Goal: Information Seeking & Learning: Learn about a topic

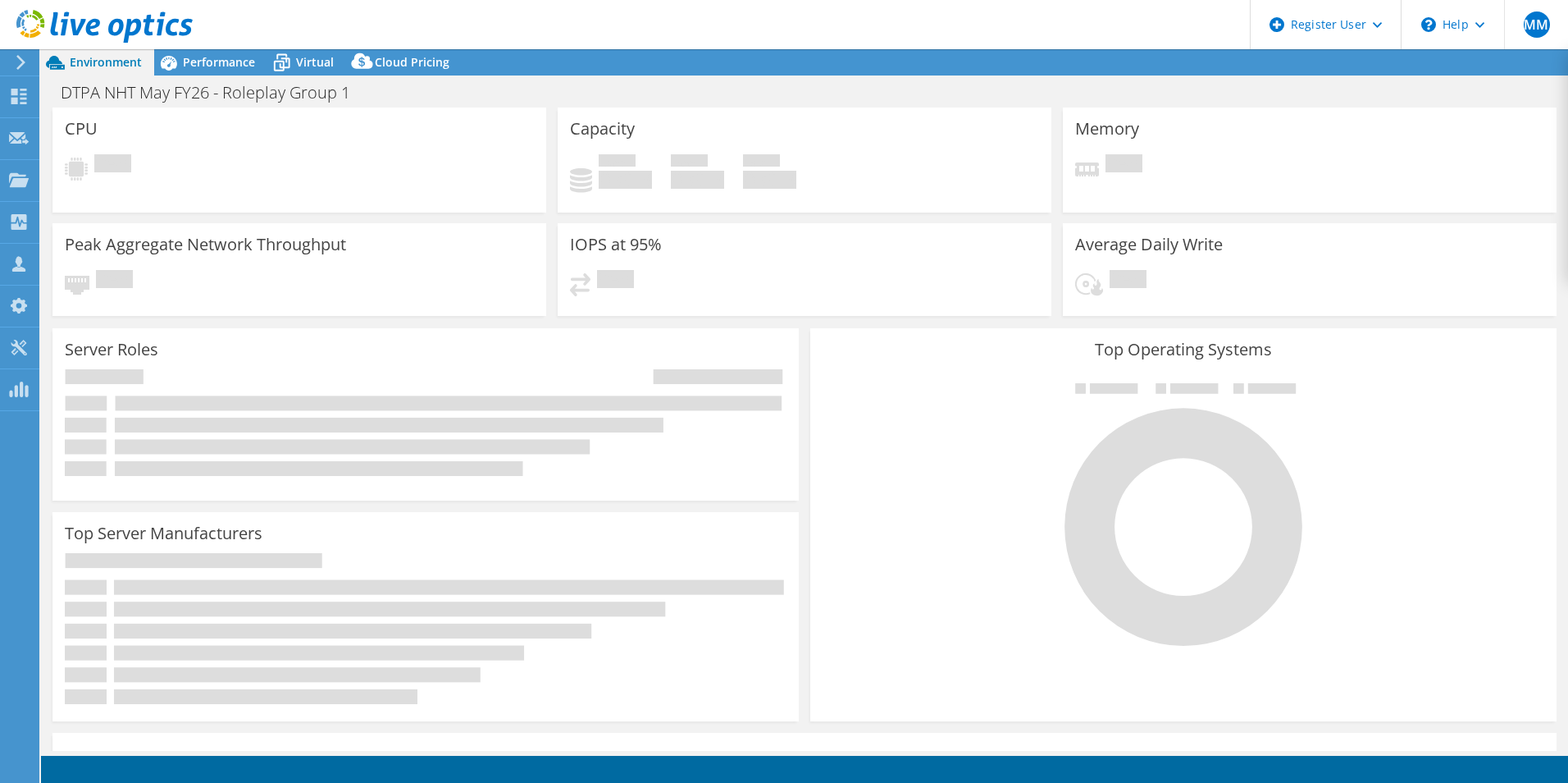
select select "EULondon"
select select "USD"
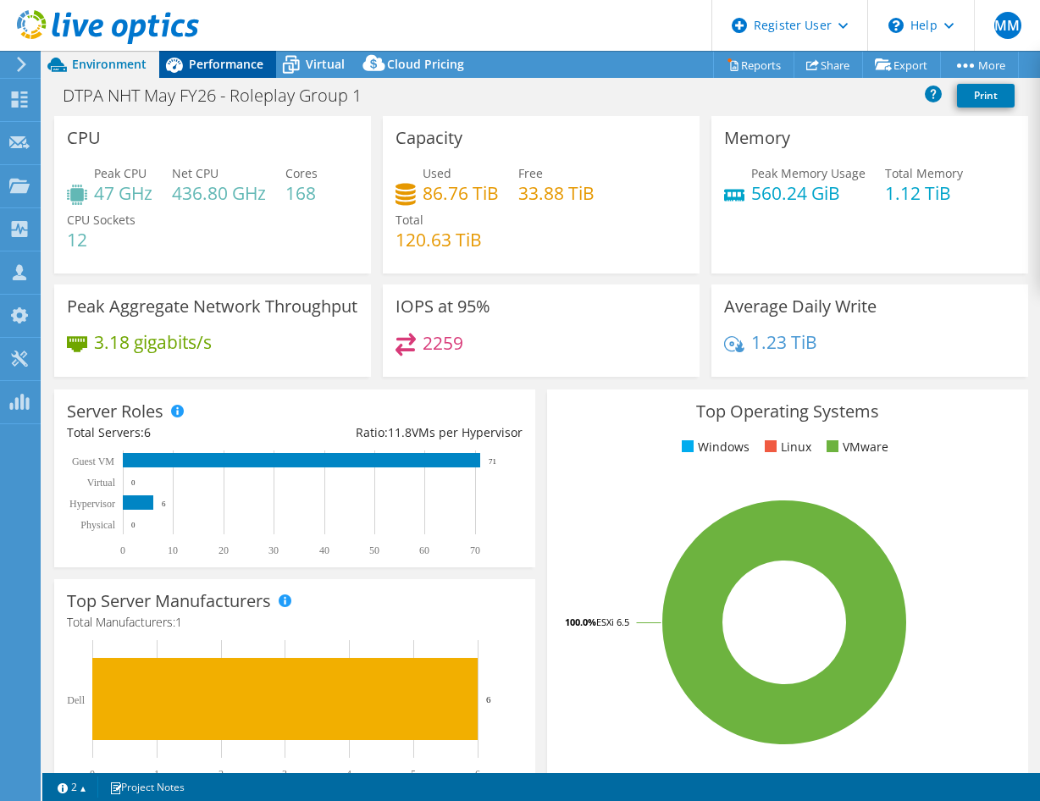
click at [200, 58] on span "Performance" at bounding box center [226, 64] width 75 height 16
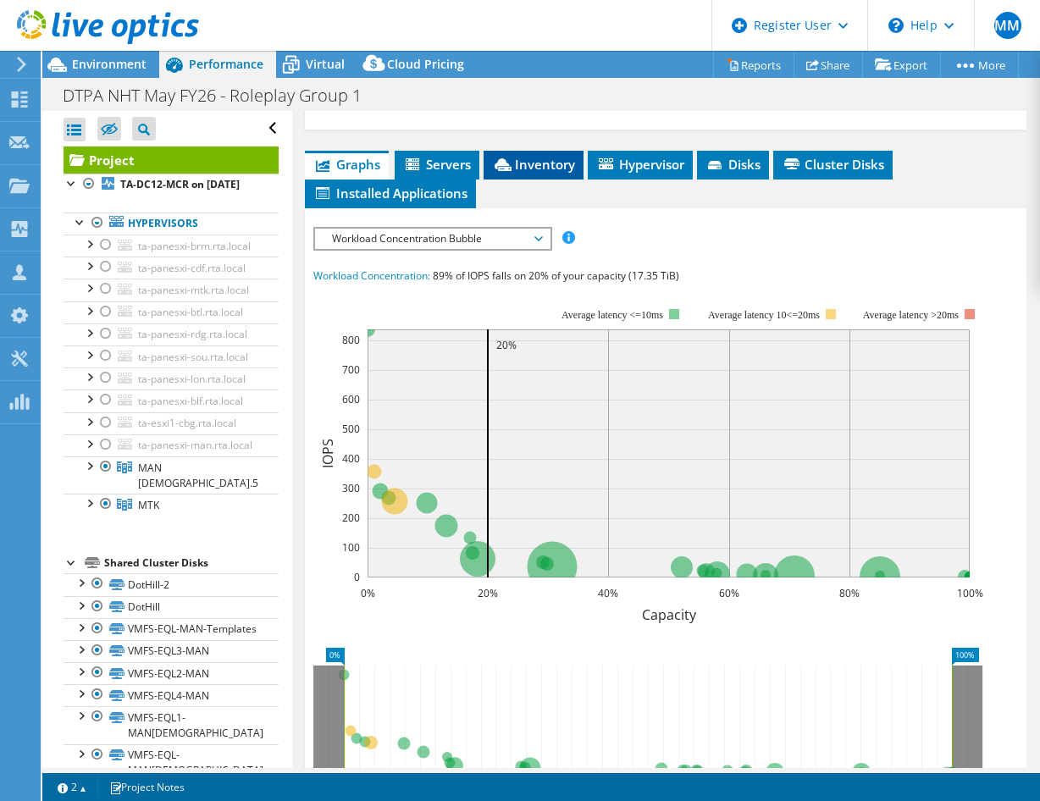
click at [538, 157] on span "Inventory" at bounding box center [533, 164] width 83 height 17
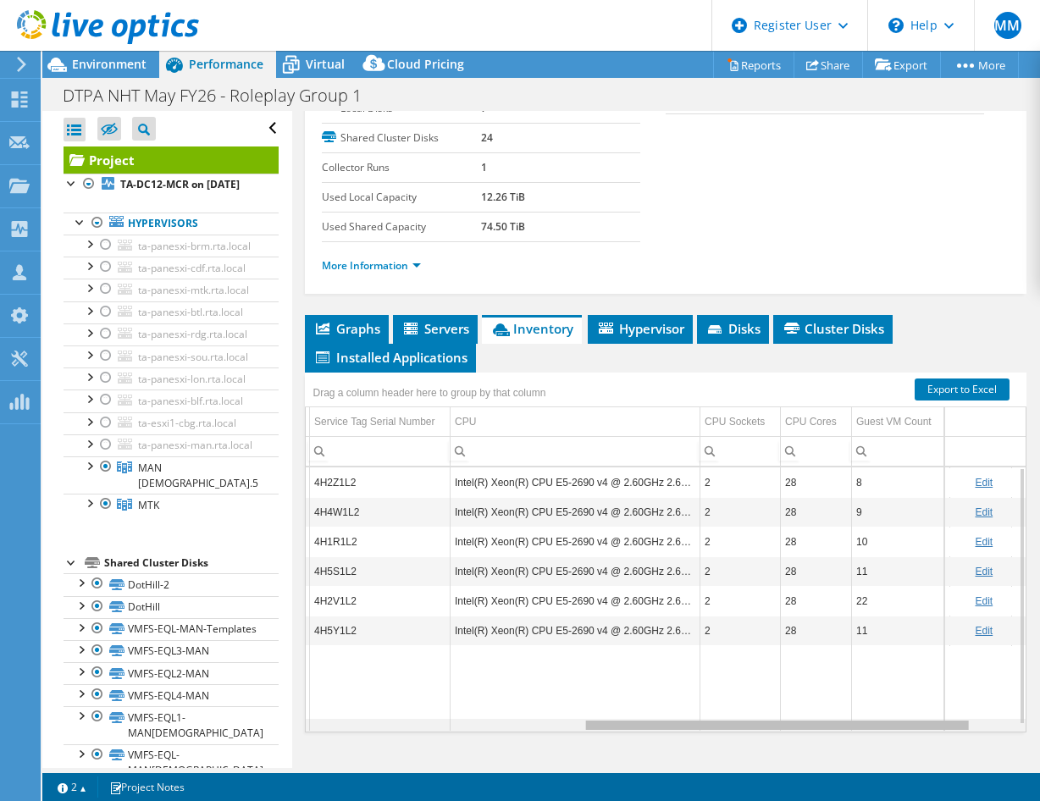
drag, startPoint x: 511, startPoint y: 726, endPoint x: 1009, endPoint y: 670, distance: 501.9
click at [831, 722] on body "MM Dell User Mark Motta Mark.Motta@dell.com Dell My Profile Log Out \n Help Exp…" at bounding box center [520, 400] width 1040 height 801
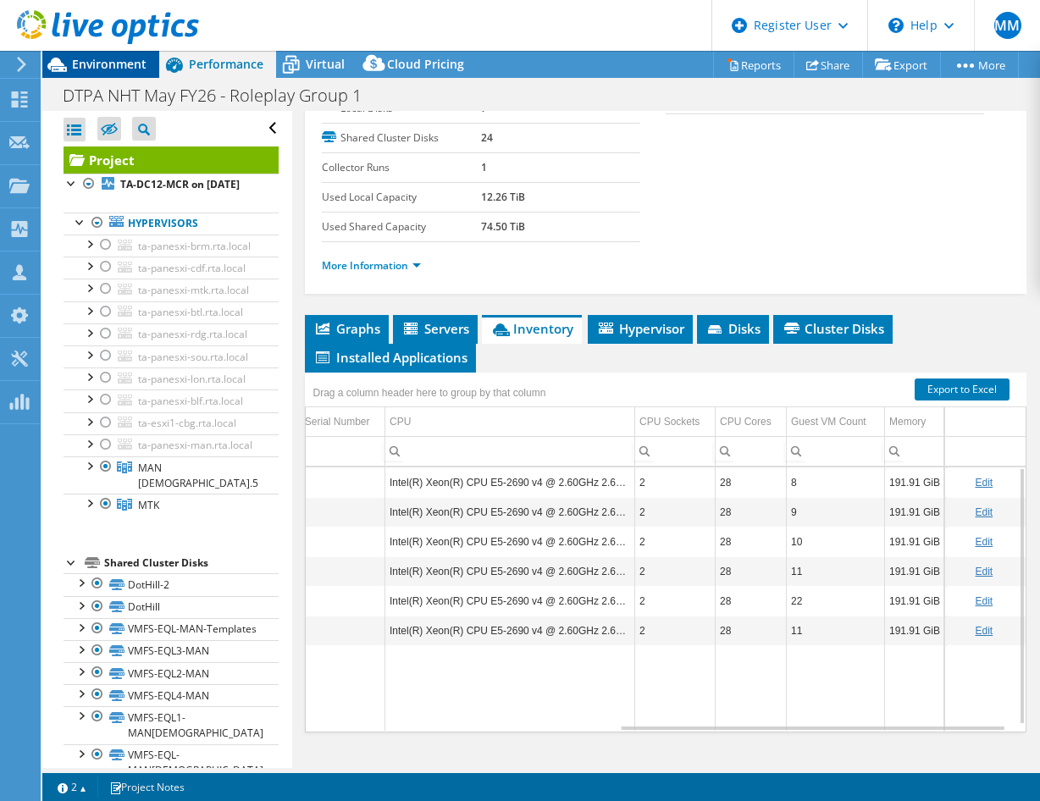
click at [97, 72] on div "Environment" at bounding box center [100, 64] width 117 height 27
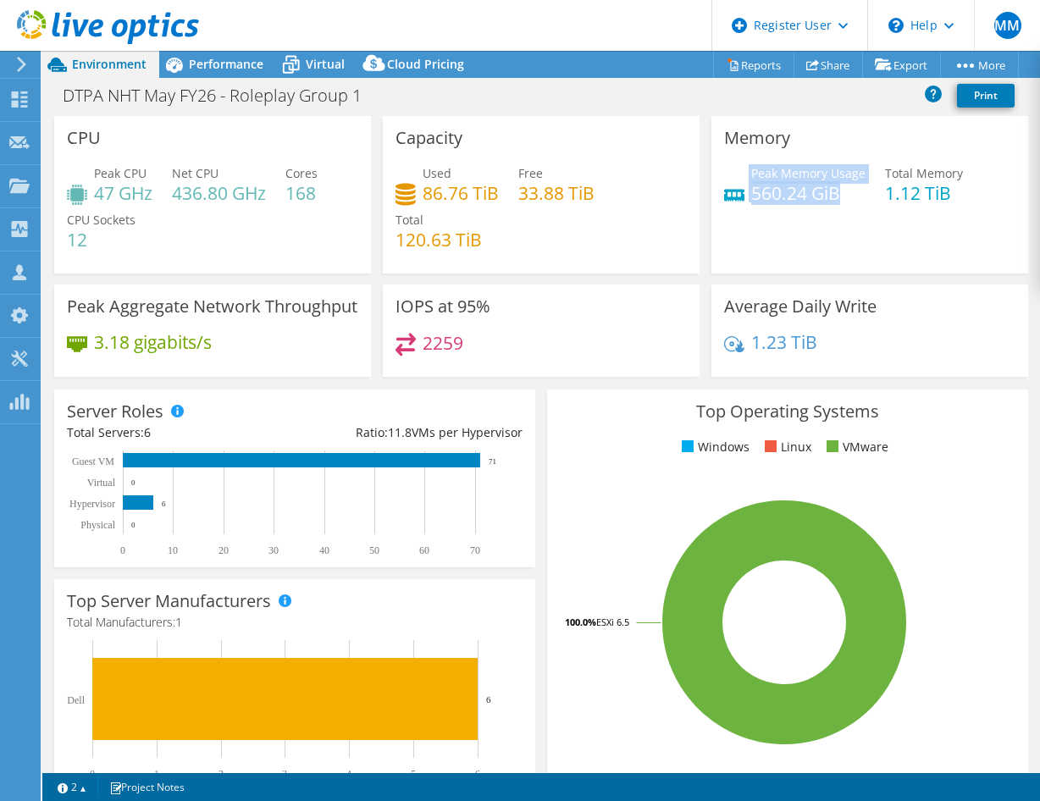
drag, startPoint x: 809, startPoint y: 197, endPoint x: 866, endPoint y: 200, distance: 57.6
click at [866, 200] on div "Peak Memory Usage 560.24 GiB Total Memory 1.12 TiB" at bounding box center [869, 191] width 291 height 55
drag, startPoint x: 866, startPoint y: 200, endPoint x: 857, endPoint y: 230, distance: 31.9
click at [857, 241] on div "Memory Peak Memory Usage 560.24 GiB Total Memory 1.12 TiB" at bounding box center [869, 194] width 317 height 157
click at [196, 64] on span "Performance" at bounding box center [226, 64] width 75 height 16
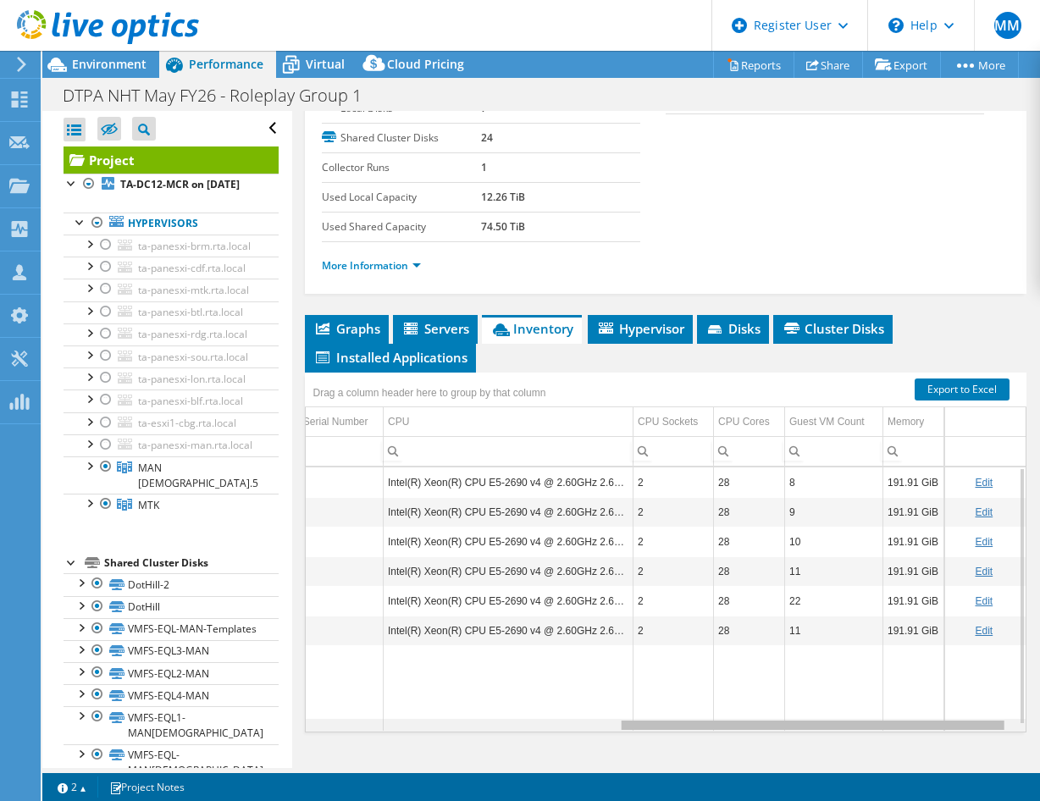
drag, startPoint x: 655, startPoint y: 731, endPoint x: 666, endPoint y: 730, distance: 10.2
click at [666, 730] on body "MM Dell User Mark Motta Mark.Motta@dell.com Dell My Profile Log Out \n Help Exp…" at bounding box center [520, 400] width 1040 height 801
click at [117, 53] on div at bounding box center [99, 28] width 199 height 57
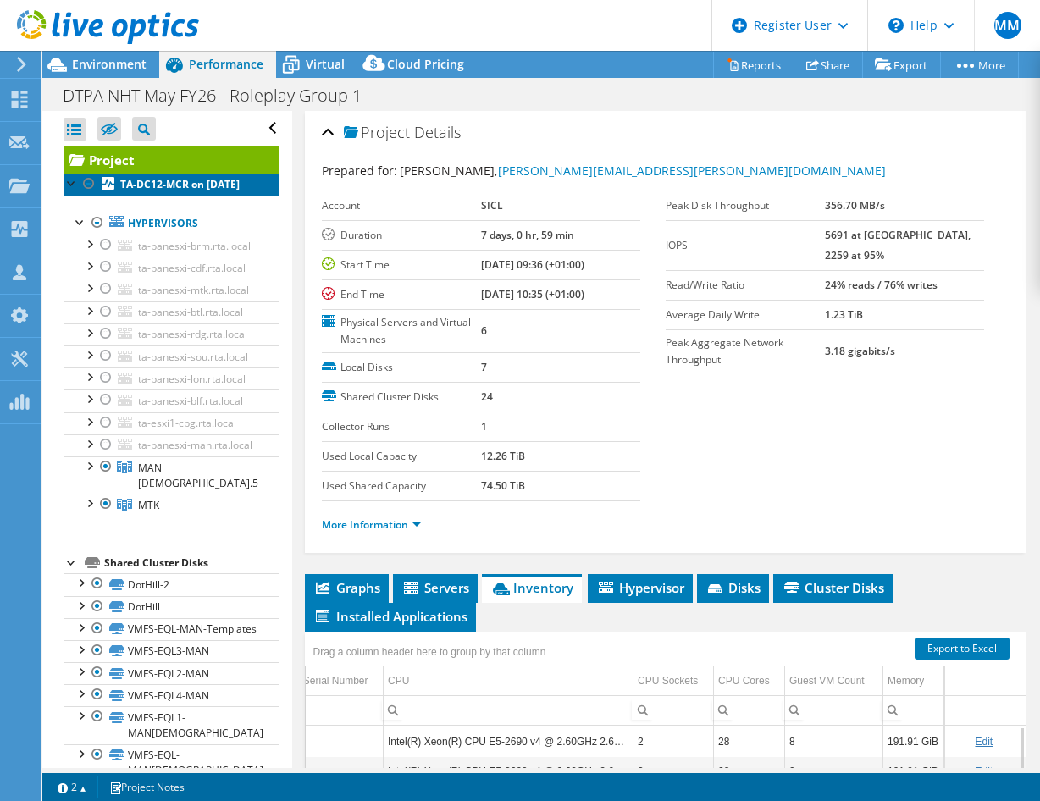
click at [152, 191] on b "TA-DC12-MCR on [DATE]" at bounding box center [179, 184] width 119 height 14
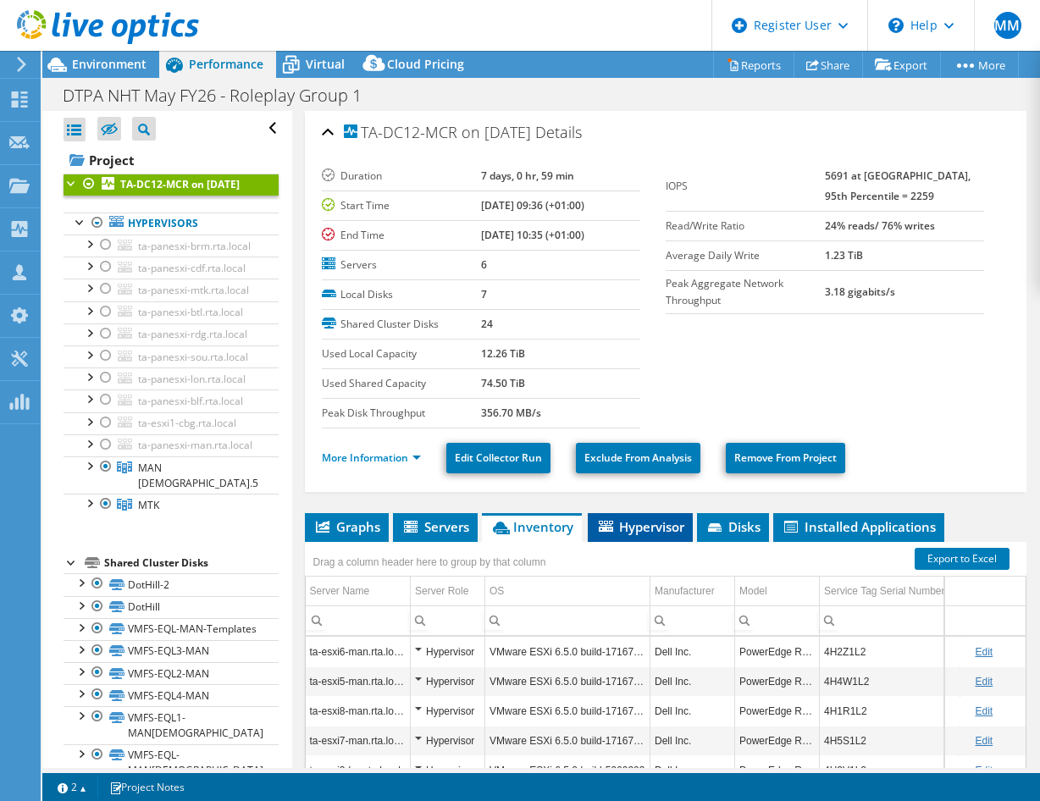
click at [633, 524] on span "Hypervisor" at bounding box center [640, 526] width 88 height 17
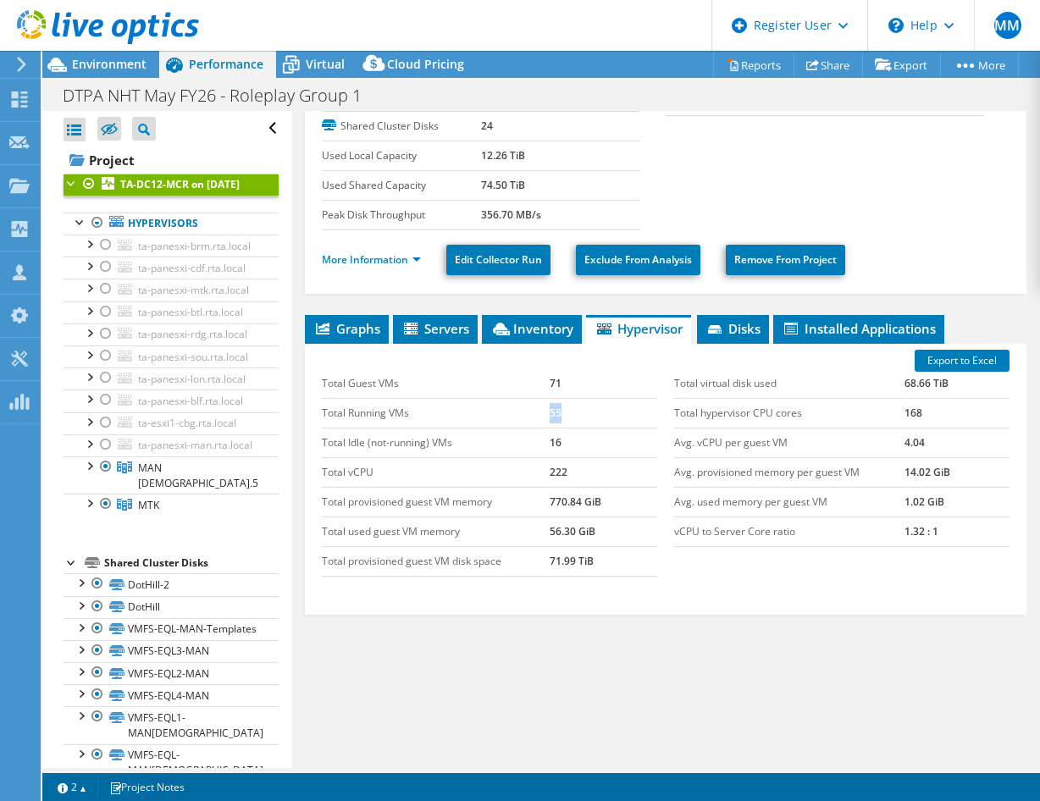
drag, startPoint x: 545, startPoint y: 414, endPoint x: 556, endPoint y: 414, distance: 11.0
click at [556, 414] on td "55" at bounding box center [604, 413] width 108 height 30
drag, startPoint x: 556, startPoint y: 414, endPoint x: 575, endPoint y: 428, distance: 23.0
click at [575, 428] on td "16" at bounding box center [604, 443] width 108 height 30
click at [369, 417] on td "Total Running VMs" at bounding box center [436, 413] width 228 height 30
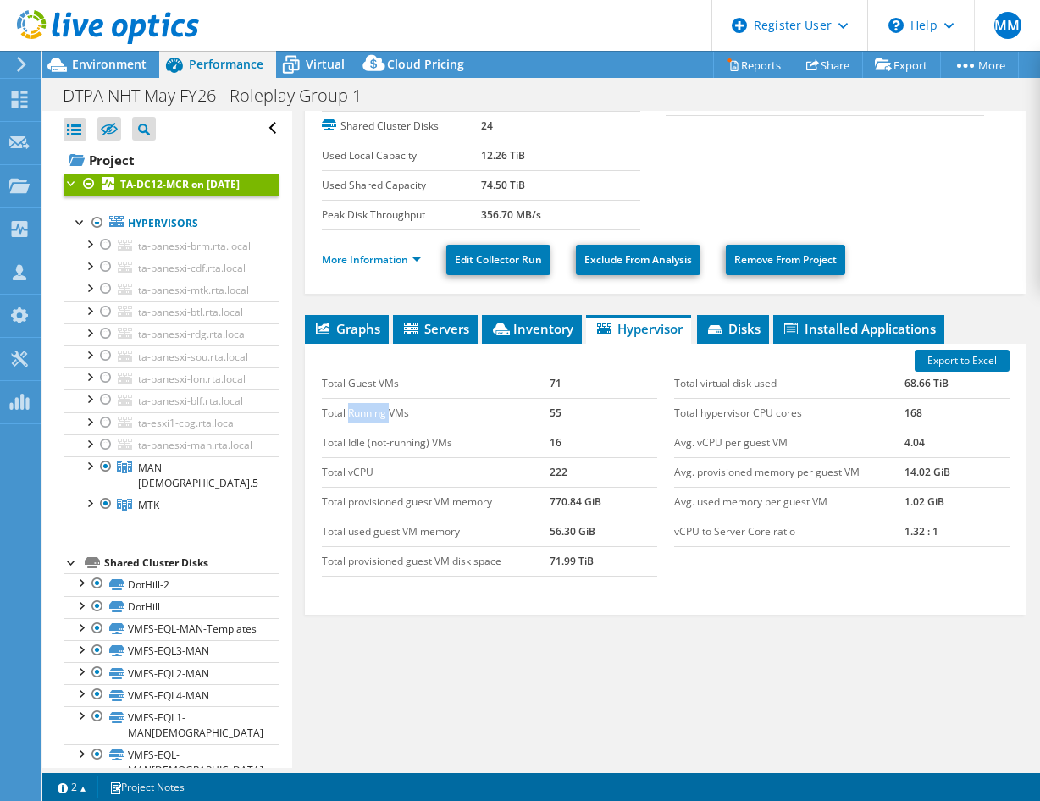
click at [369, 417] on td "Total Running VMs" at bounding box center [436, 413] width 228 height 30
drag, startPoint x: 369, startPoint y: 417, endPoint x: 448, endPoint y: 445, distance: 83.8
click at [448, 445] on td "Total Idle (not-running) VMs" at bounding box center [436, 443] width 228 height 30
click at [384, 389] on td "Total Guest VMs" at bounding box center [436, 384] width 228 height 30
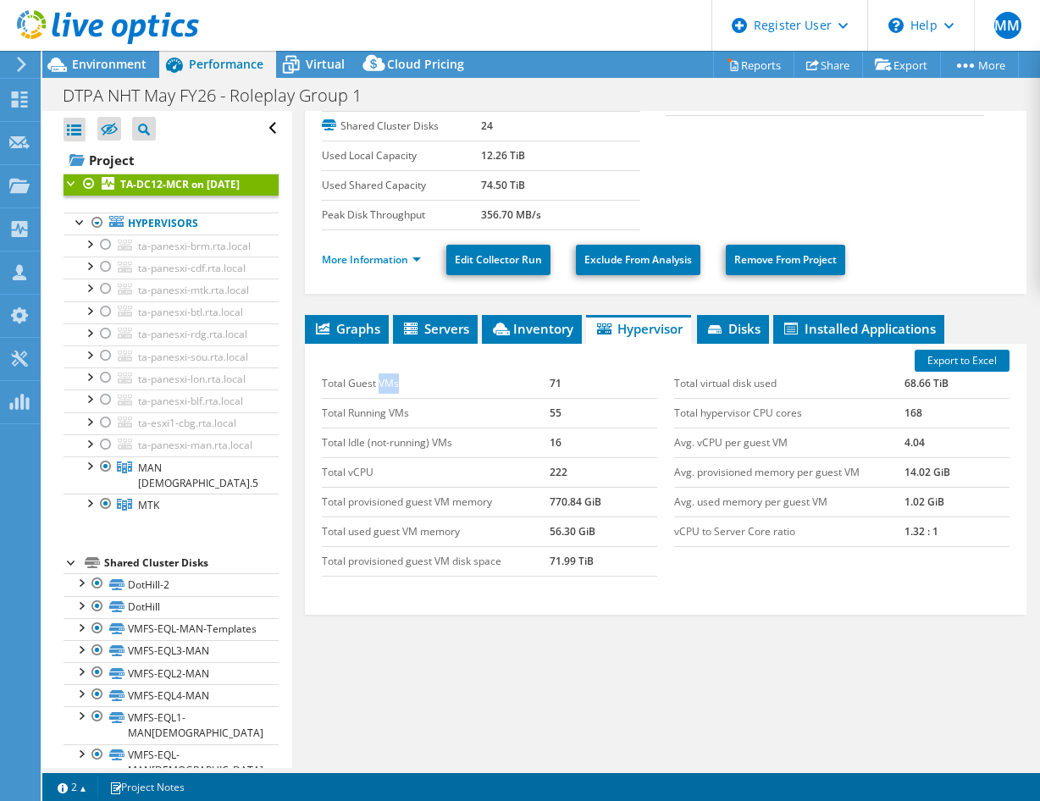
click at [384, 389] on td "Total Guest VMs" at bounding box center [436, 384] width 228 height 30
drag, startPoint x: 384, startPoint y: 389, endPoint x: 390, endPoint y: 444, distance: 55.3
click at [390, 444] on td "Total Idle (not-running) VMs" at bounding box center [436, 443] width 228 height 30
drag, startPoint x: 444, startPoint y: 415, endPoint x: 489, endPoint y: 417, distance: 45.8
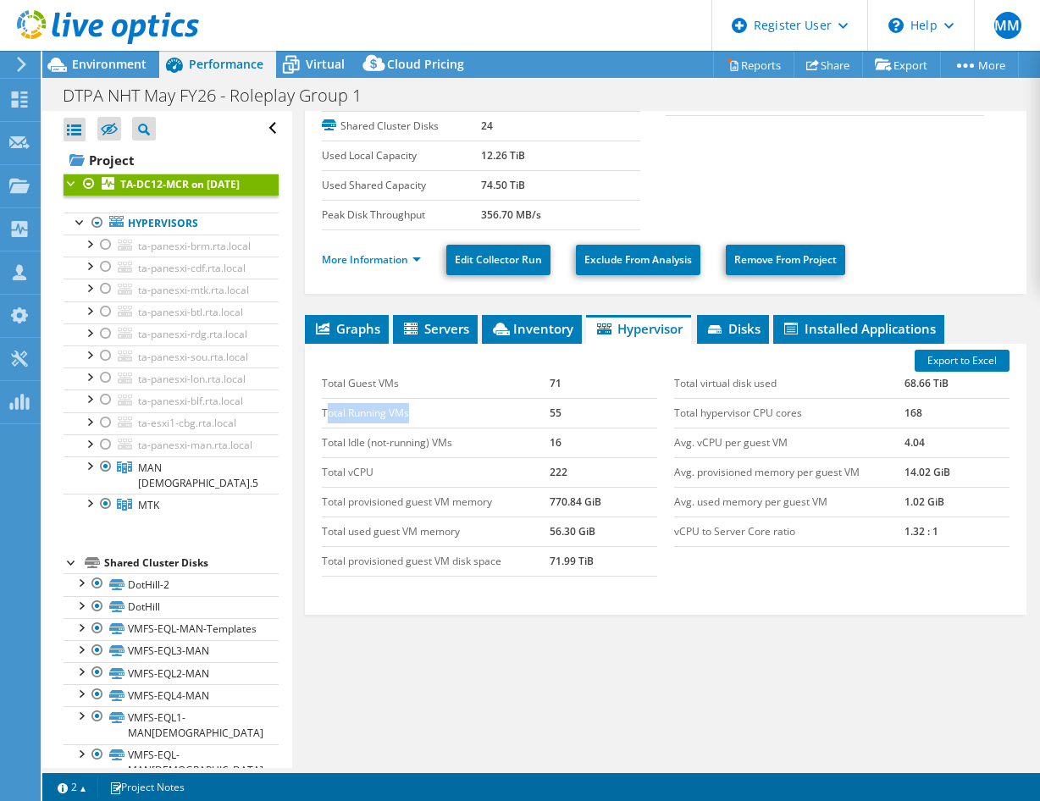
click at [489, 417] on td "Total Running VMs" at bounding box center [436, 413] width 228 height 30
drag, startPoint x: 489, startPoint y: 417, endPoint x: 677, endPoint y: 474, distance: 195.5
click at [539, 467] on td "Total vCPU" at bounding box center [436, 472] width 228 height 30
drag, startPoint x: 879, startPoint y: 442, endPoint x: 939, endPoint y: 439, distance: 60.2
click at [939, 439] on tr "Avg. vCPU per guest VM 4.04" at bounding box center [841, 443] width 335 height 30
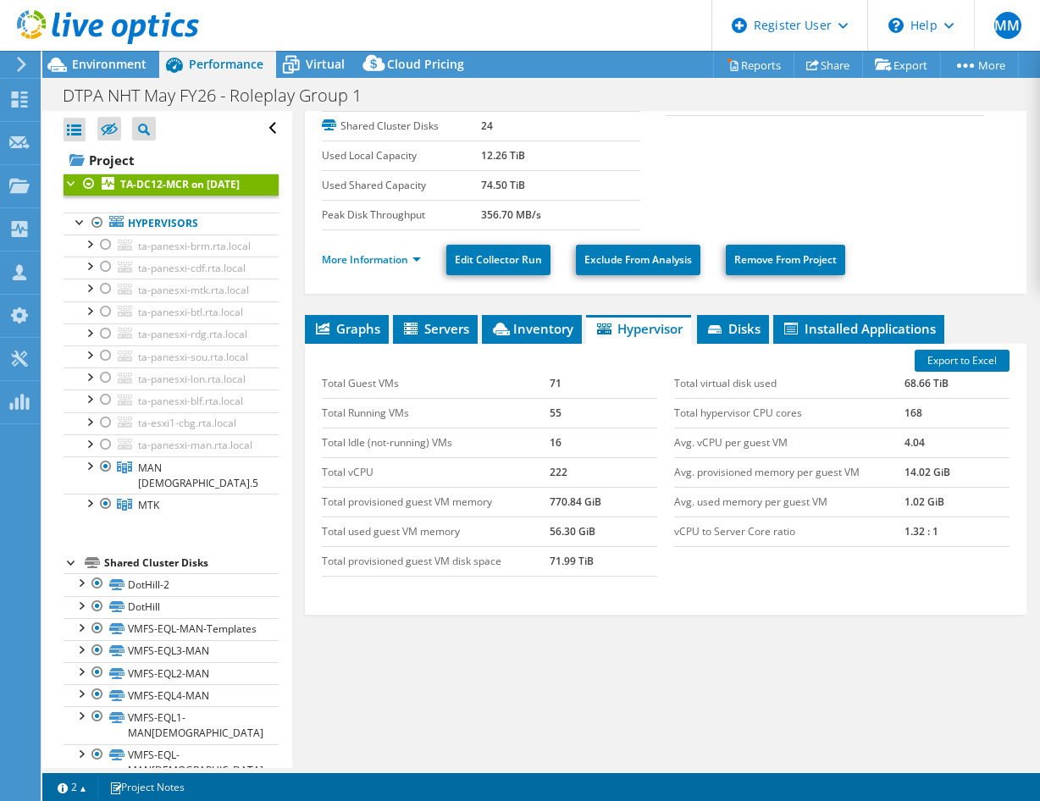
drag, startPoint x: 939, startPoint y: 439, endPoint x: 886, endPoint y: 485, distance: 70.8
click at [886, 485] on td "Avg. provisioned memory per guest VM" at bounding box center [789, 472] width 230 height 30
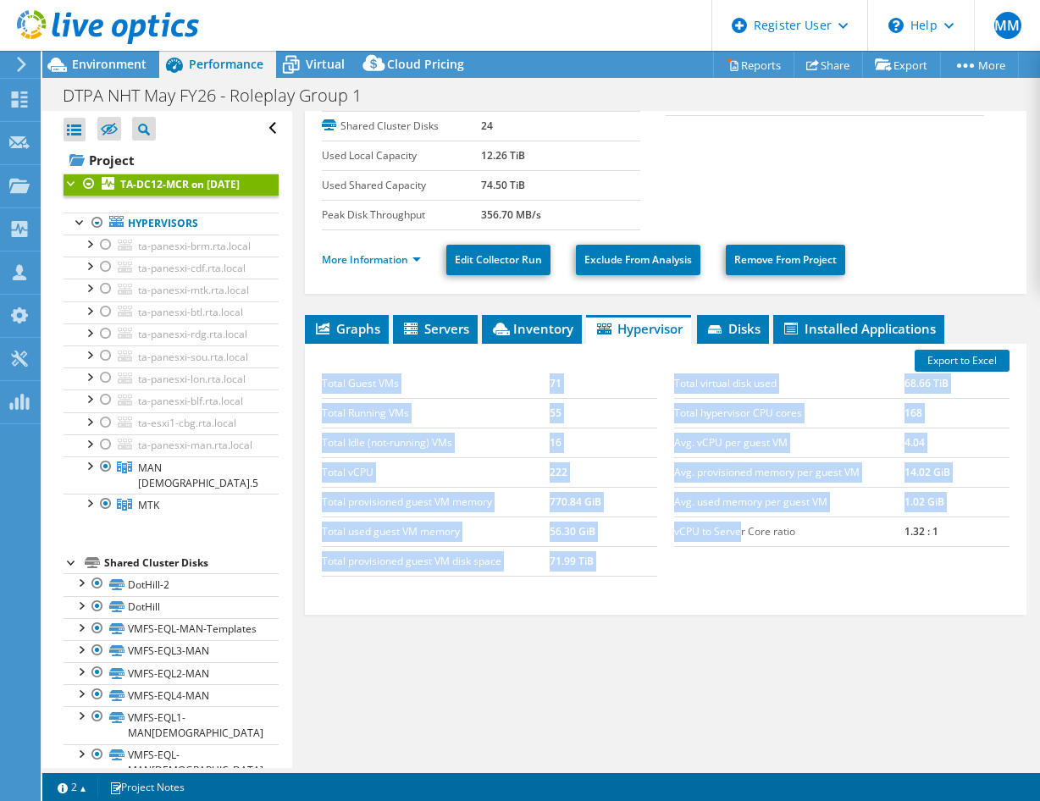
drag, startPoint x: 657, startPoint y: 533, endPoint x: 736, endPoint y: 533, distance: 78.7
click at [736, 533] on div "Total Guest VMs 71 Total Running VMs 55 Total Idle (not-running) VMs 16 Total v…" at bounding box center [665, 472] width 705 height 241
drag, startPoint x: 736, startPoint y: 533, endPoint x: 771, endPoint y: 552, distance: 39.4
click at [771, 552] on div "Total virtual disk used 68.66 TiB Total hypervisor CPU cores 168 Avg. vCPU per …" at bounding box center [842, 458] width 352 height 212
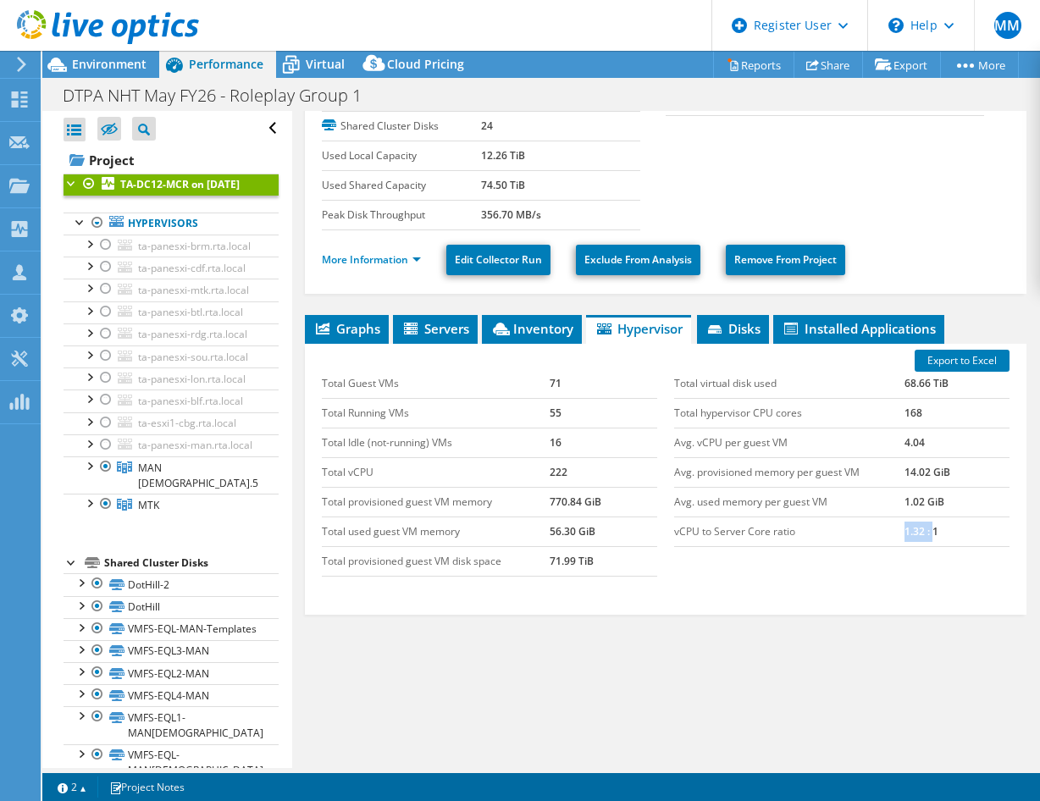
drag, startPoint x: 892, startPoint y: 536, endPoint x: 927, endPoint y: 534, distance: 35.6
click at [927, 534] on tr "vCPU to Server Core ratio 1.32 : 1" at bounding box center [841, 532] width 335 height 30
drag, startPoint x: 927, startPoint y: 534, endPoint x: 940, endPoint y: 566, distance: 34.6
click at [940, 566] on div "Total Guest VMs 71 Total Running VMs 55 Total Idle (not-running) VMs 16 Total v…" at bounding box center [665, 472] width 705 height 241
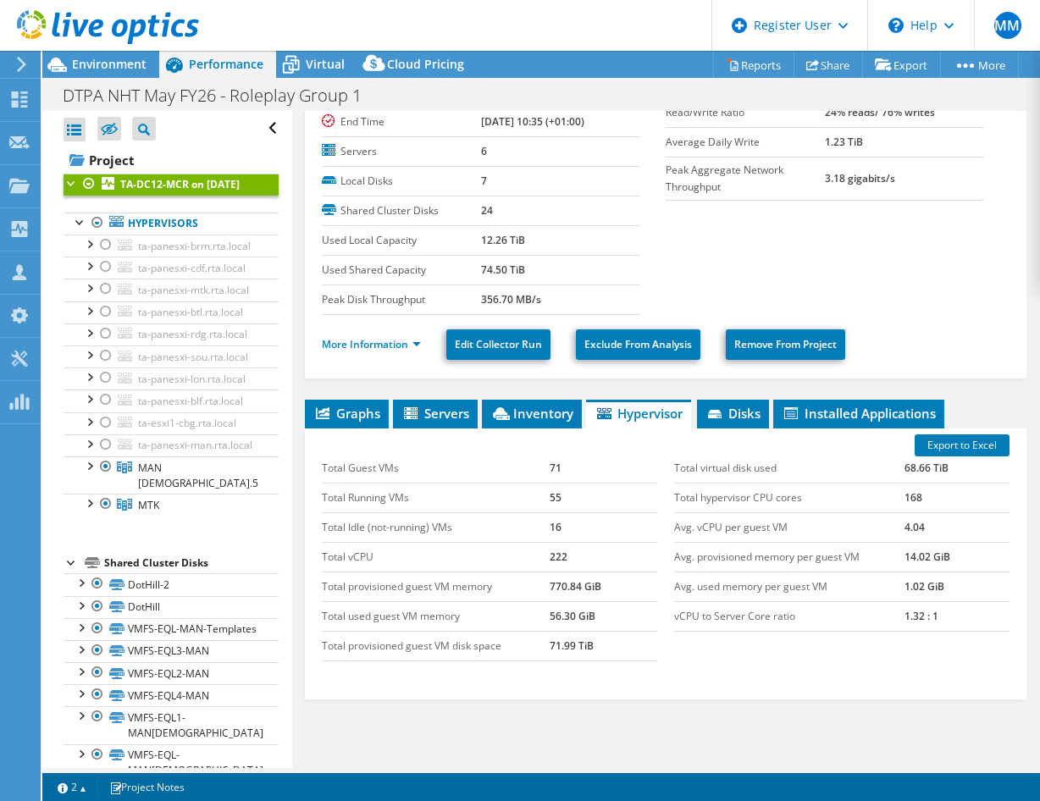
drag, startPoint x: 566, startPoint y: 563, endPoint x: 556, endPoint y: 562, distance: 9.4
click at [556, 562] on td "222" at bounding box center [604, 557] width 108 height 30
click at [551, 561] on td "222" at bounding box center [604, 557] width 108 height 30
drag, startPoint x: 545, startPoint y: 557, endPoint x: 570, endPoint y: 558, distance: 24.6
click at [568, 558] on td "222" at bounding box center [604, 557] width 108 height 30
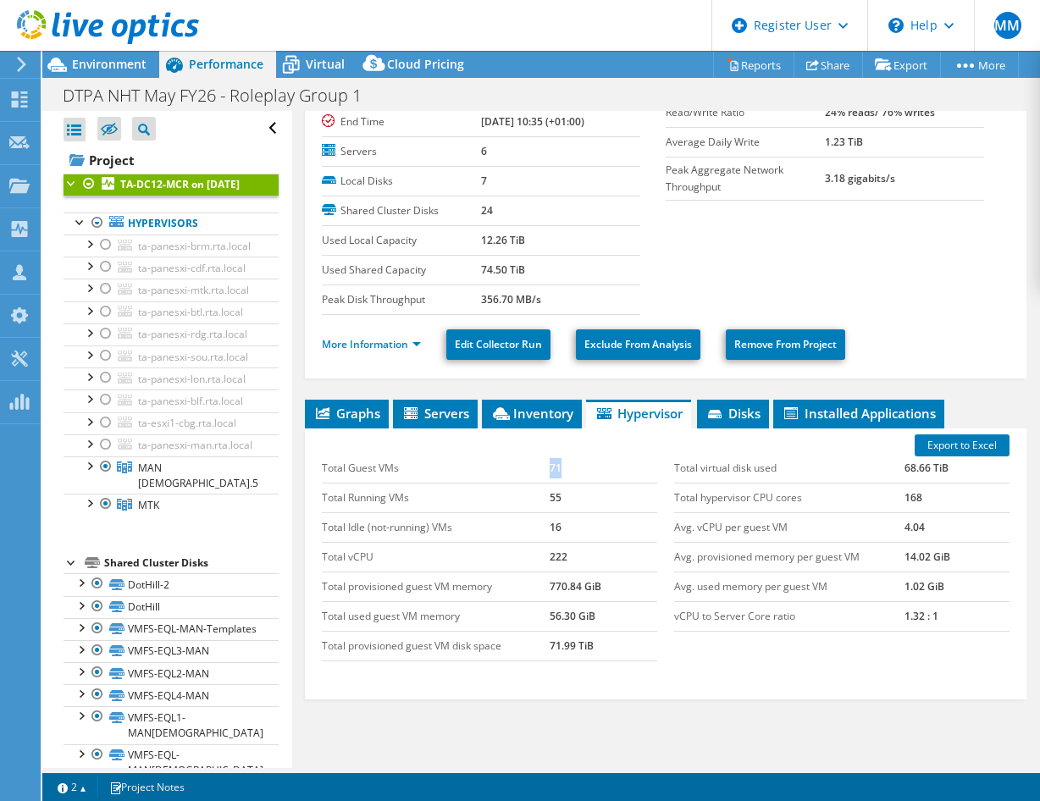
drag, startPoint x: 536, startPoint y: 471, endPoint x: 578, endPoint y: 473, distance: 42.4
click at [574, 472] on tr "Total Guest VMs 71" at bounding box center [489, 469] width 335 height 30
drag, startPoint x: 578, startPoint y: 473, endPoint x: 559, endPoint y: 525, distance: 55.2
click at [576, 520] on td "16" at bounding box center [604, 527] width 108 height 30
drag, startPoint x: 533, startPoint y: 525, endPoint x: 591, endPoint y: 526, distance: 57.6
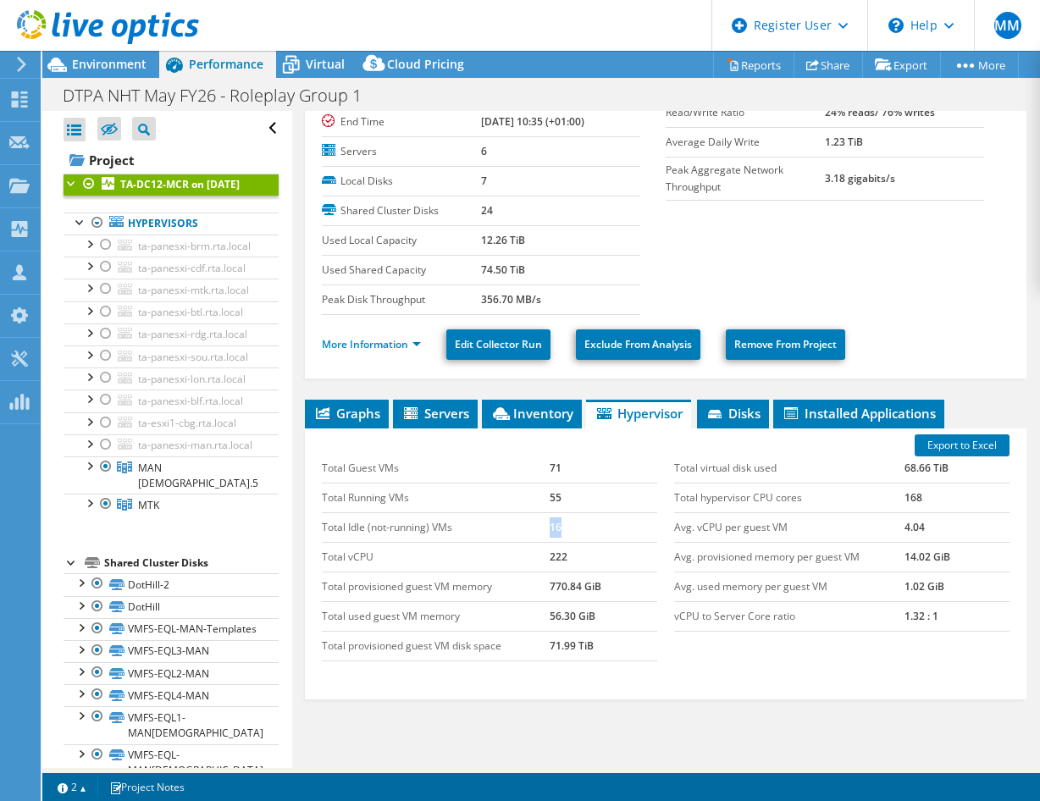
click at [590, 526] on tr "Total Idle (not-running) VMs 16" at bounding box center [489, 527] width 335 height 30
drag, startPoint x: 591, startPoint y: 526, endPoint x: 685, endPoint y: 544, distance: 95.7
click at [612, 539] on td "16" at bounding box center [604, 527] width 108 height 30
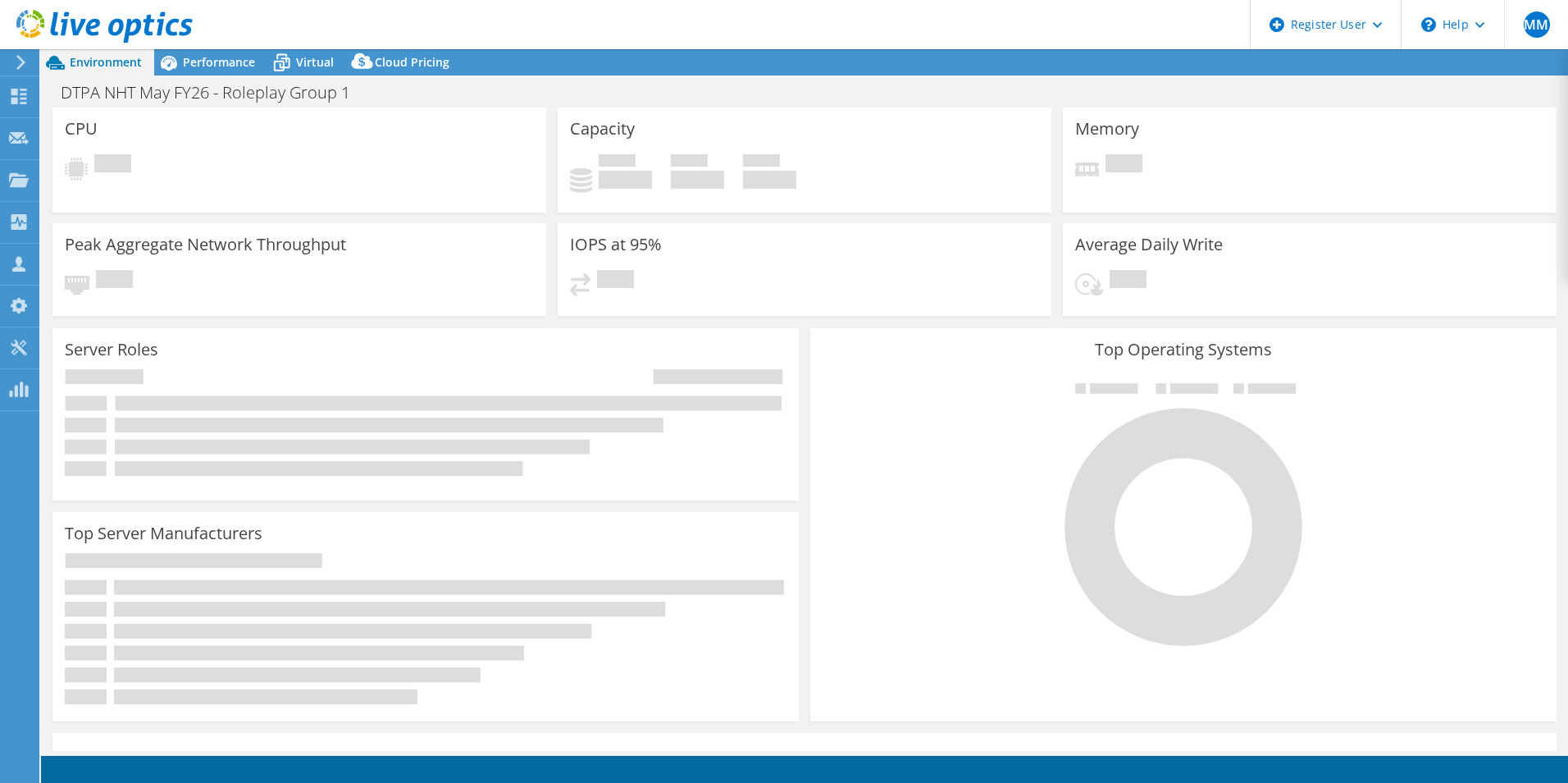
select select "EULondon"
select select "USD"
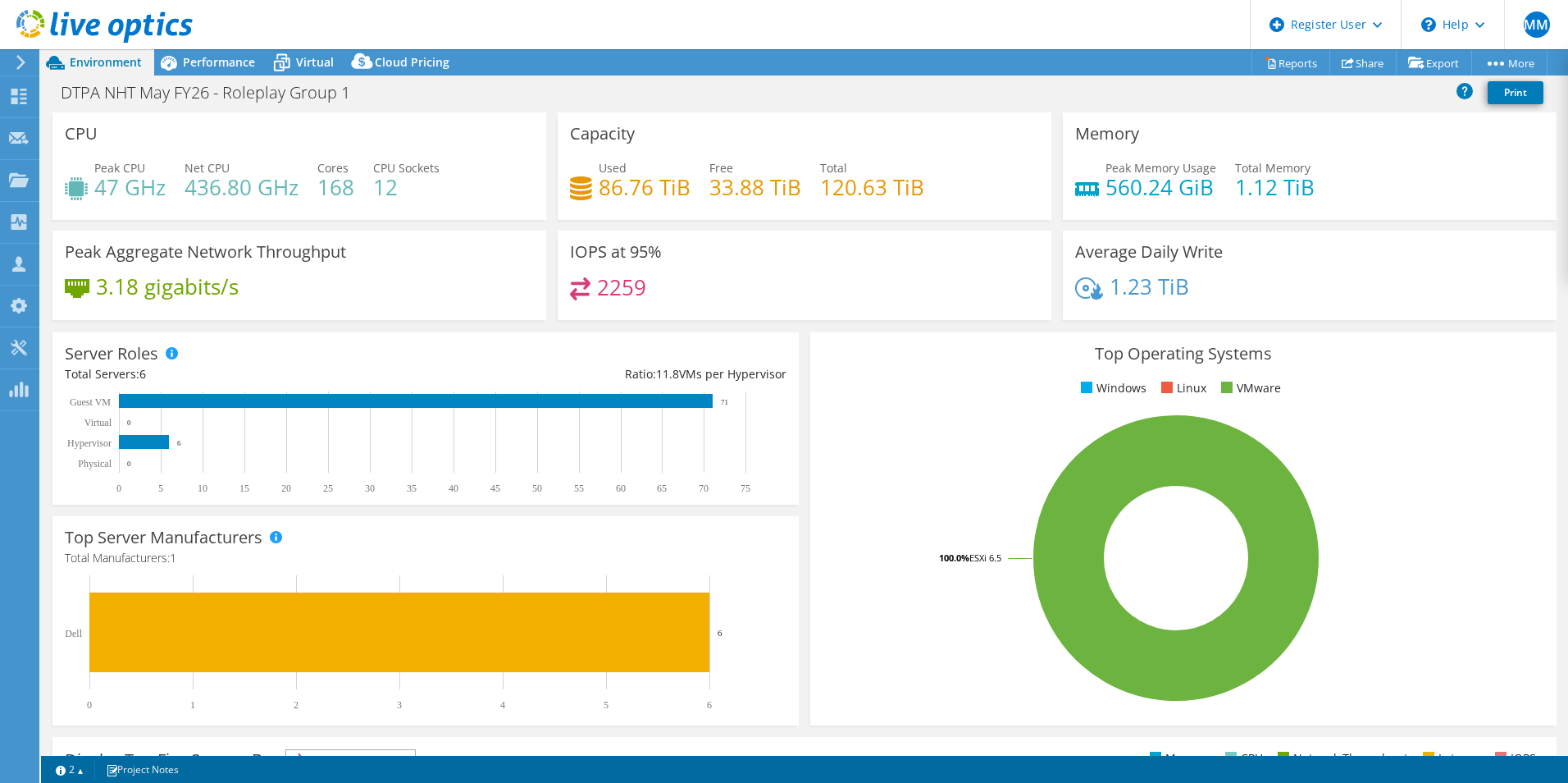
click at [966, 455] on rect at bounding box center [1176, 558] width 707 height 287
click at [208, 66] on span "Performance" at bounding box center [219, 62] width 73 height 16
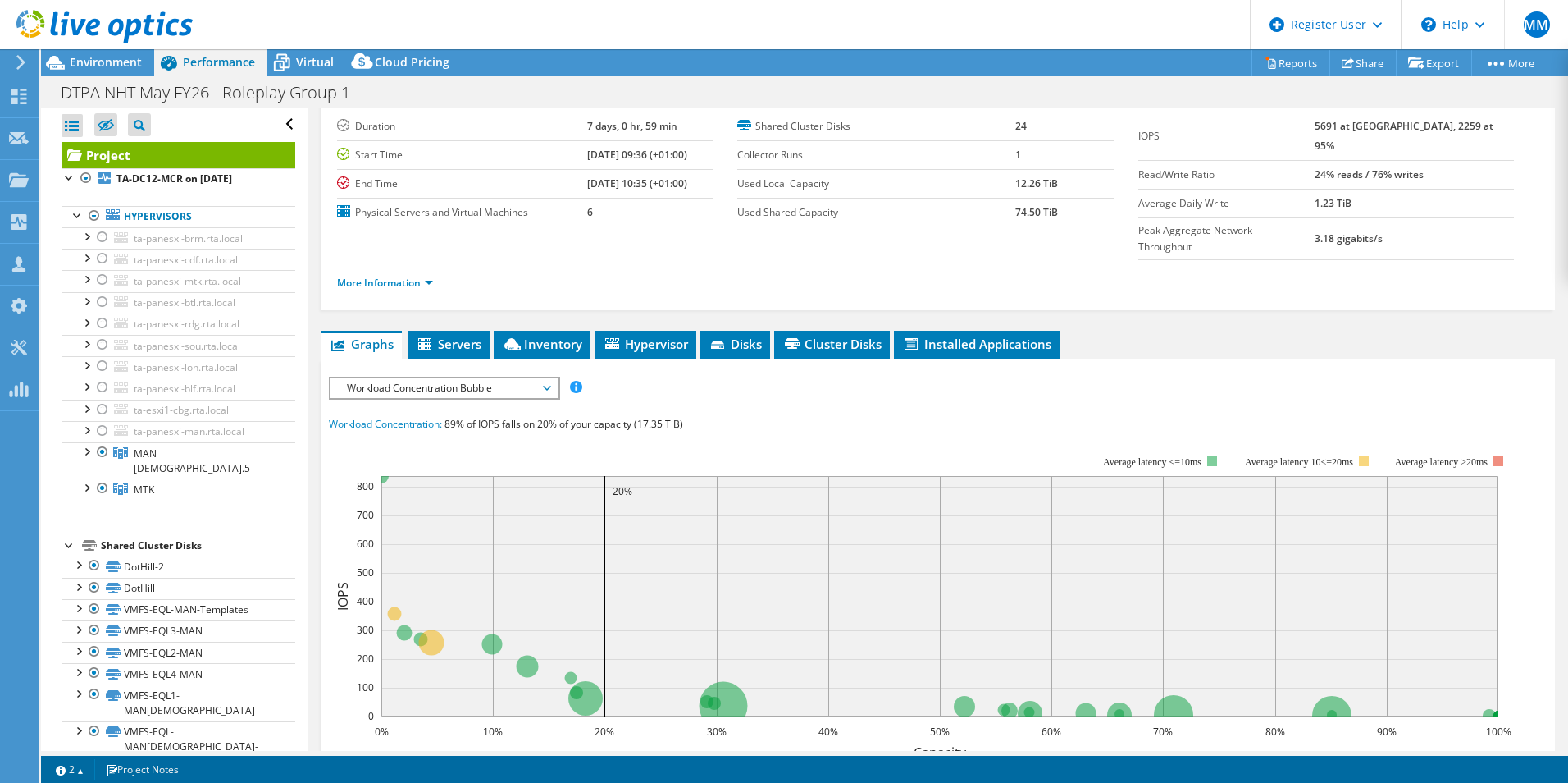
scroll to position [164, 0]
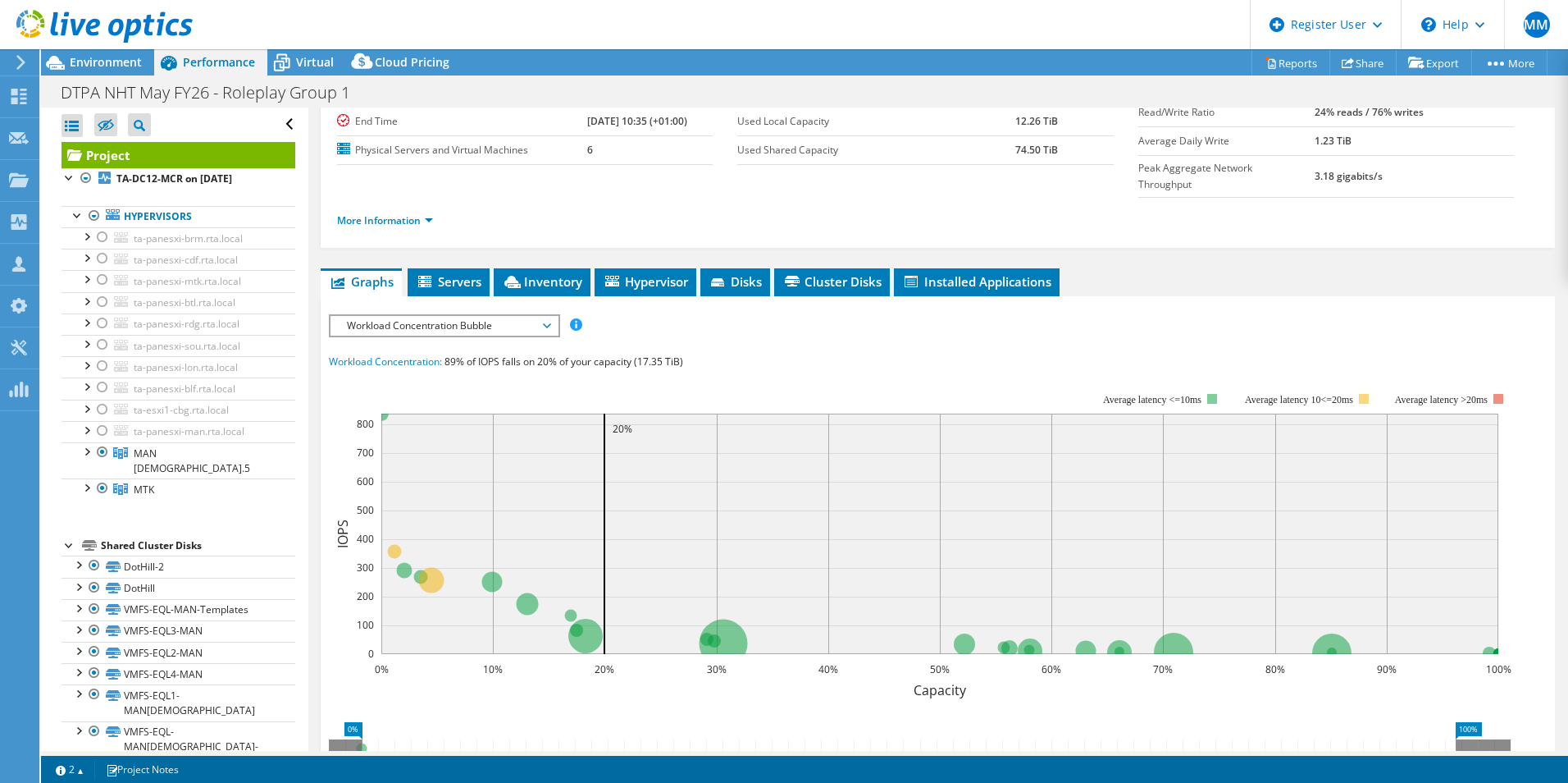
click at [431, 371] on rect at bounding box center [920, 535] width 1183 height 329
click at [168, 457] on span "MAN [DEMOGRAPHIC_DATA].5" at bounding box center [192, 461] width 116 height 29
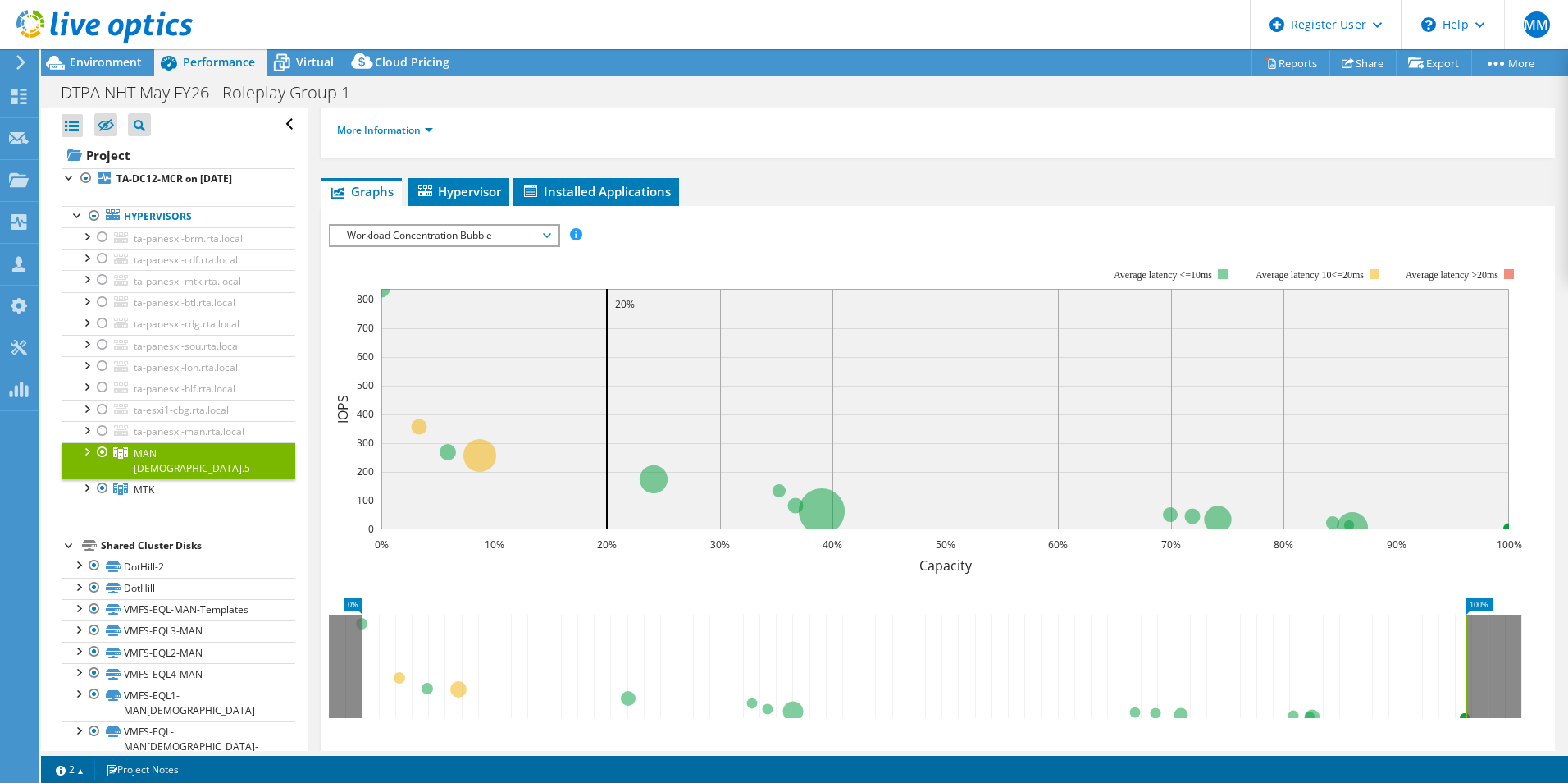
click at [90, 454] on div at bounding box center [85, 450] width 16 height 16
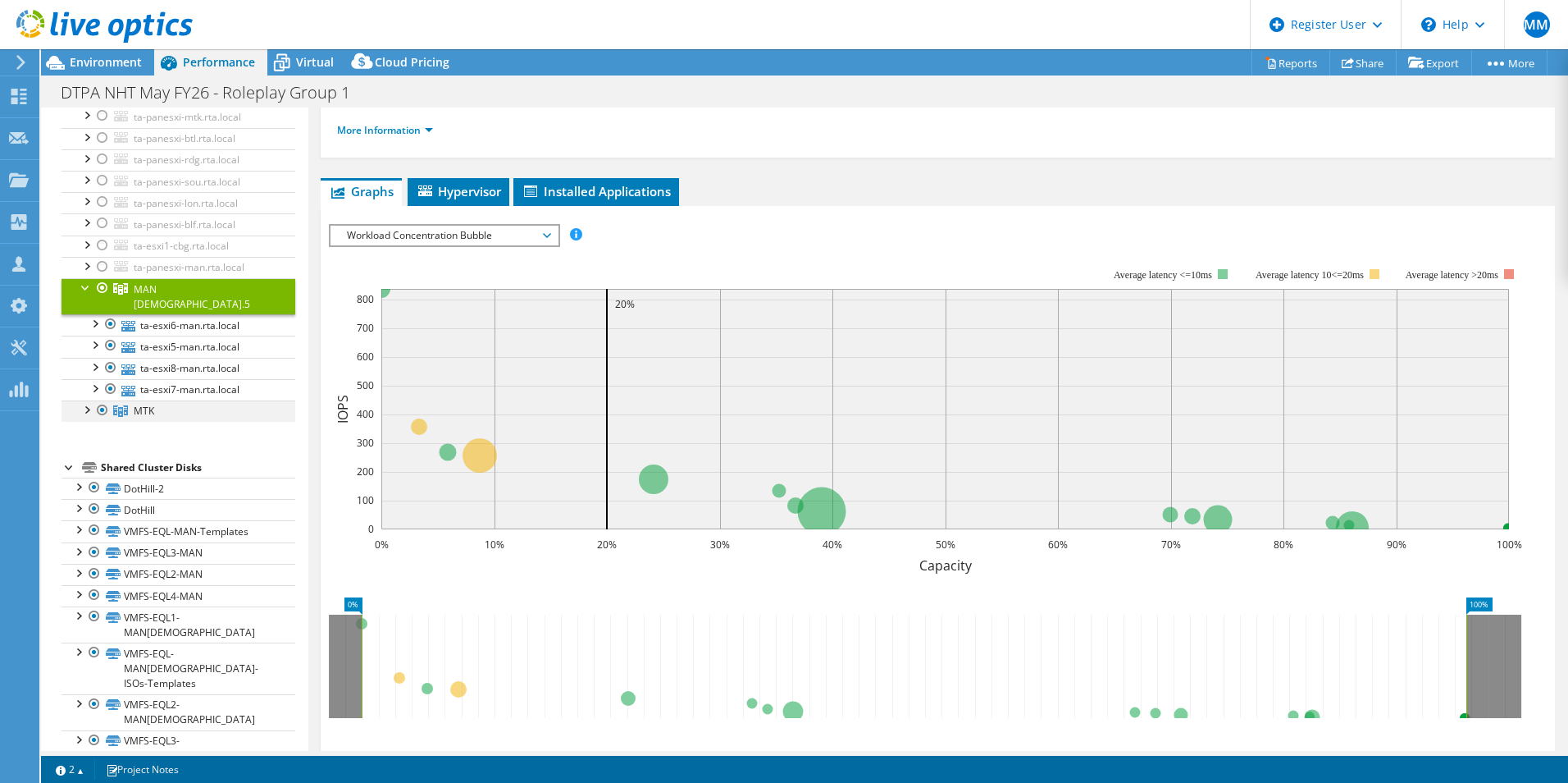
click at [91, 400] on div at bounding box center [85, 408] width 16 height 16
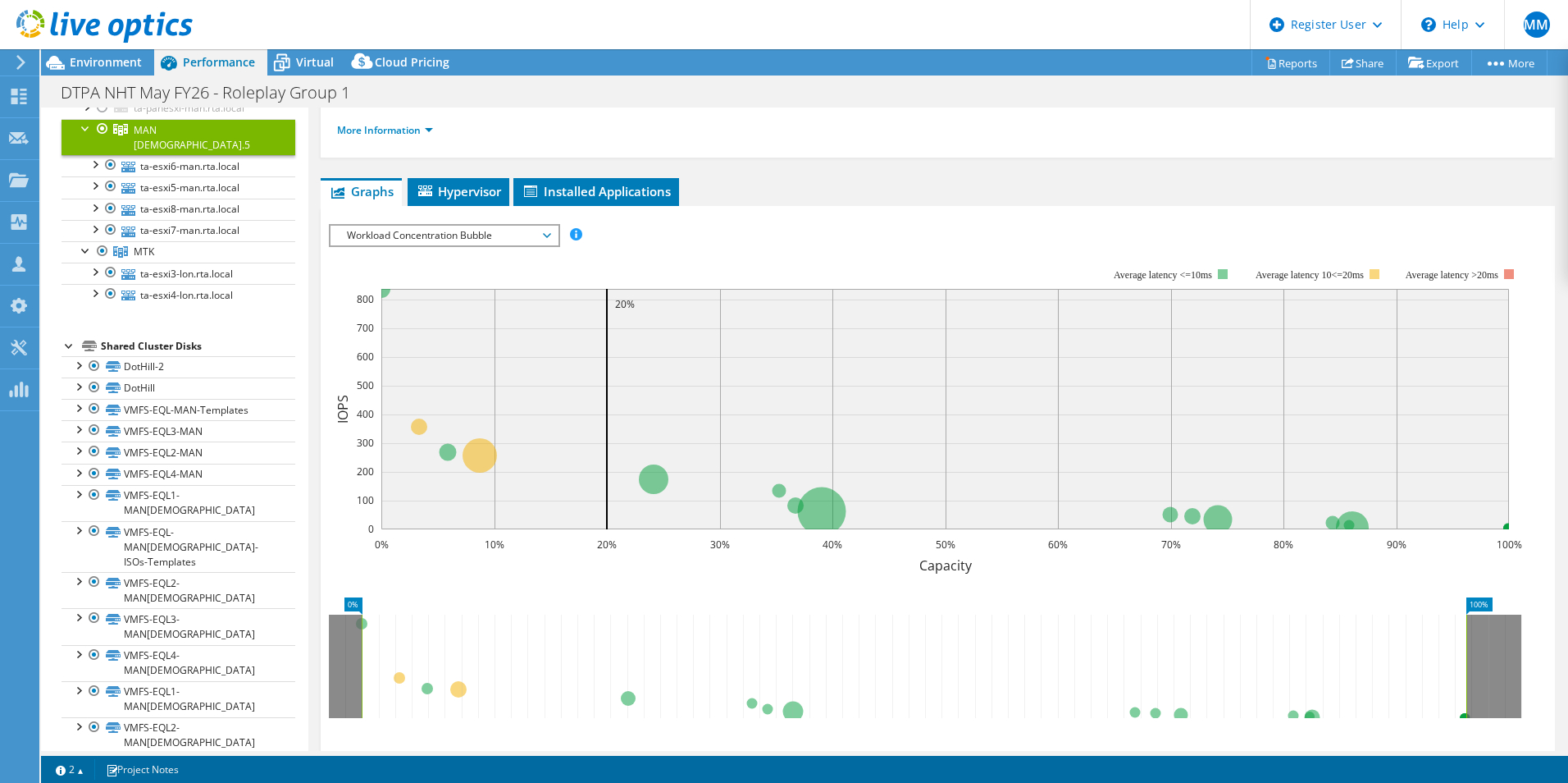
scroll to position [329, 0]
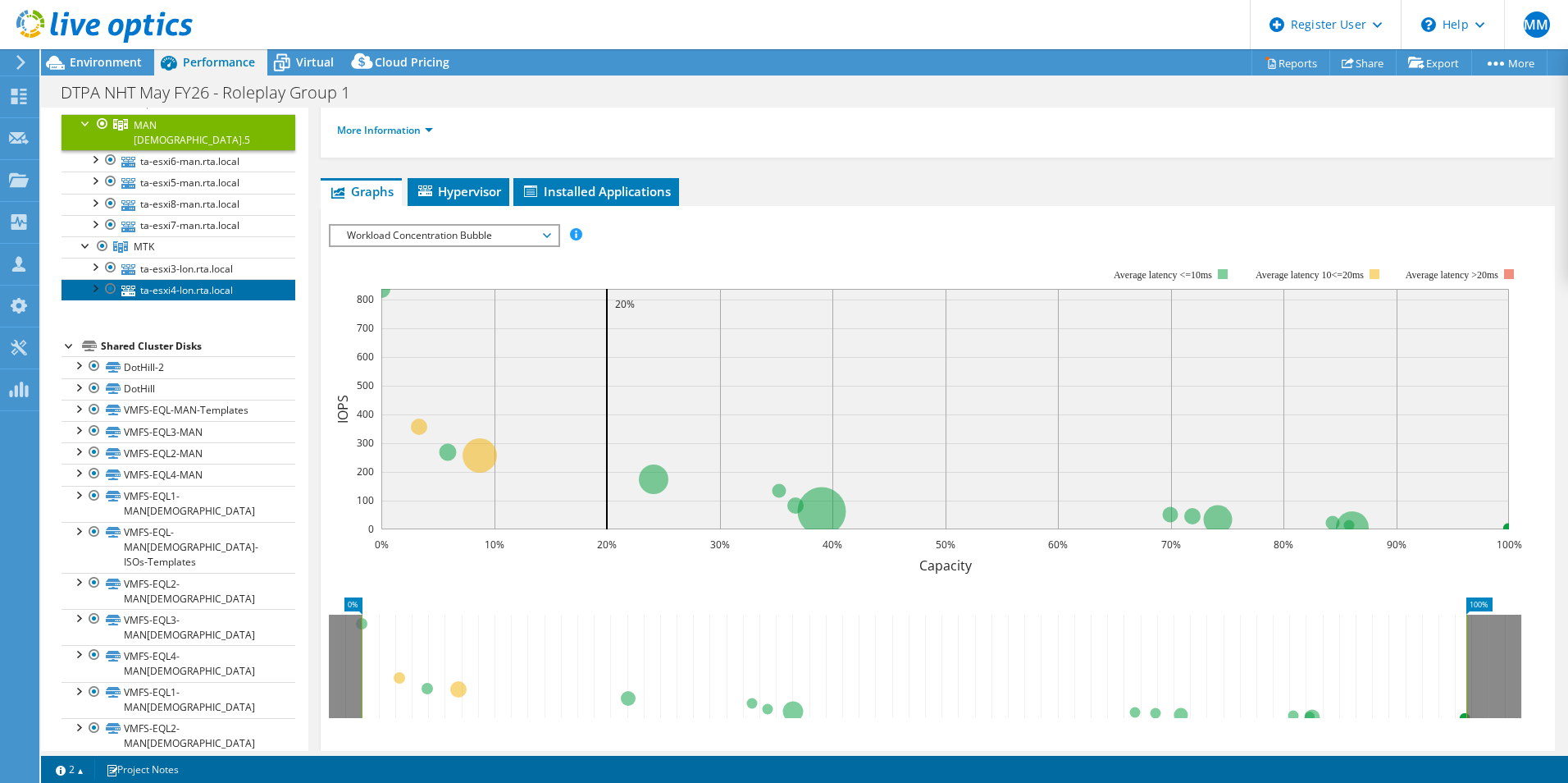
click at [158, 279] on link "ta-esxi4-lon.rta.local" at bounding box center [178, 290] width 233 height 21
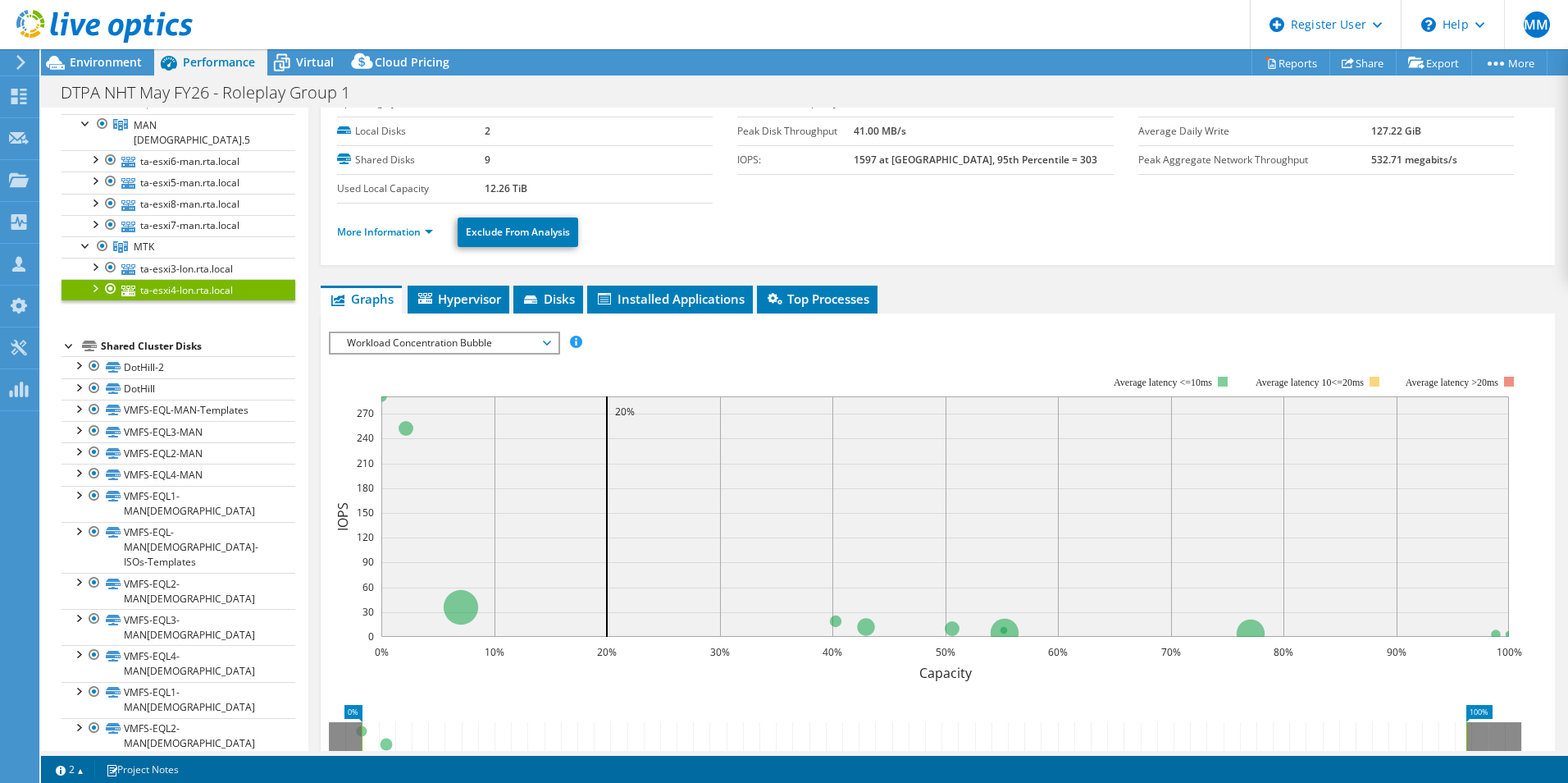
scroll to position [0, 0]
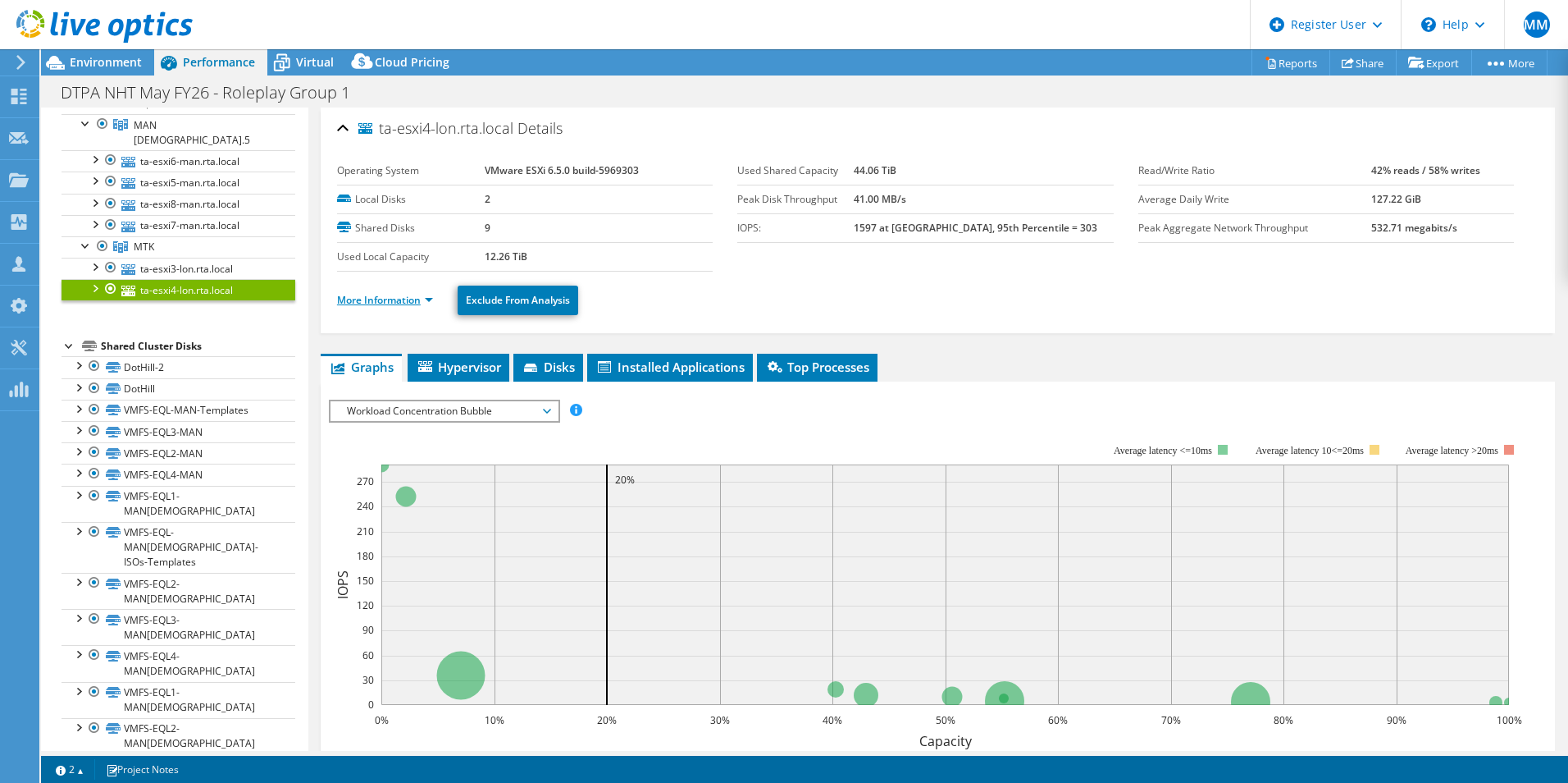
click at [365, 298] on link "More Information" at bounding box center [384, 299] width 96 height 14
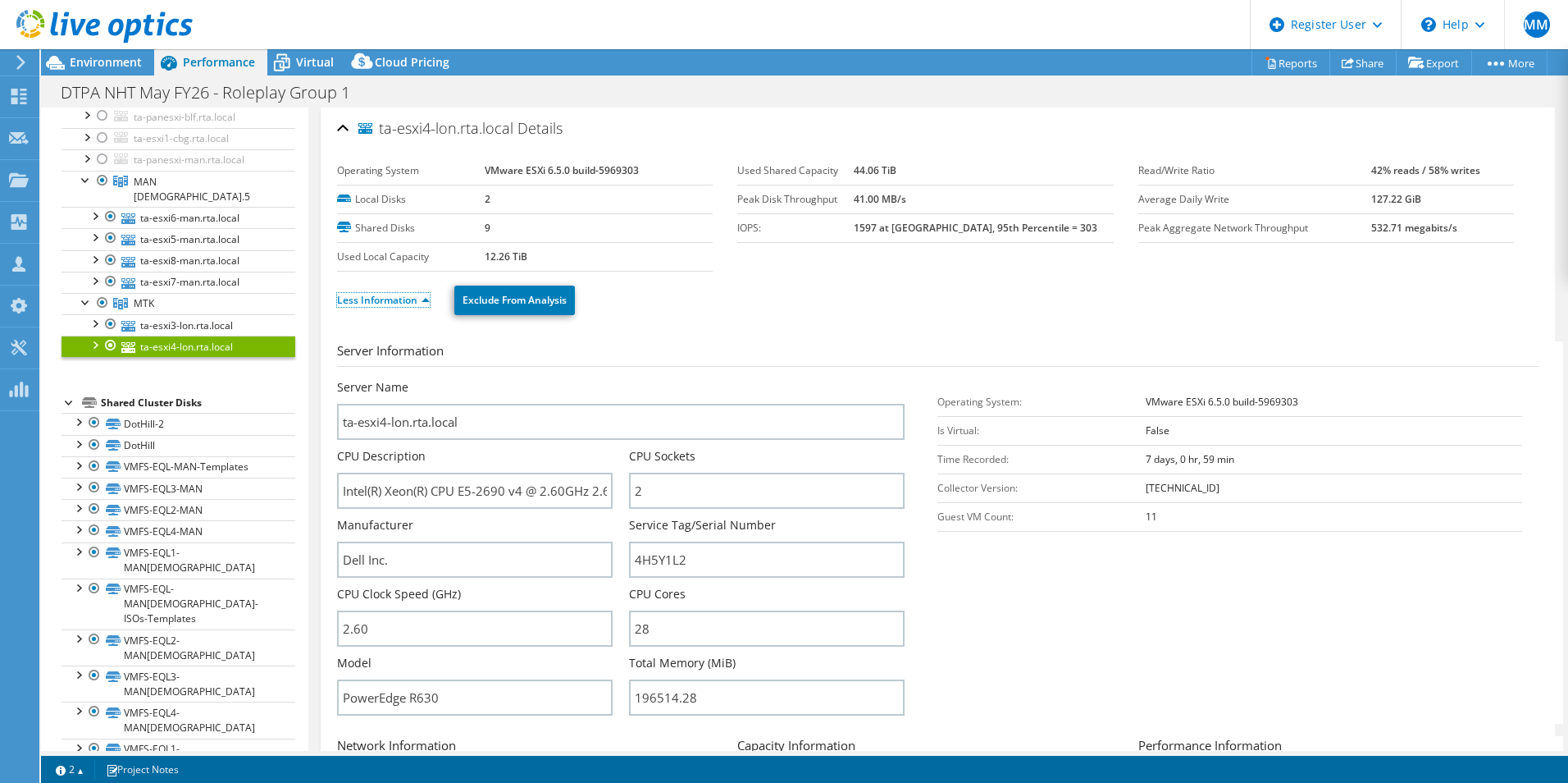
scroll to position [246, 0]
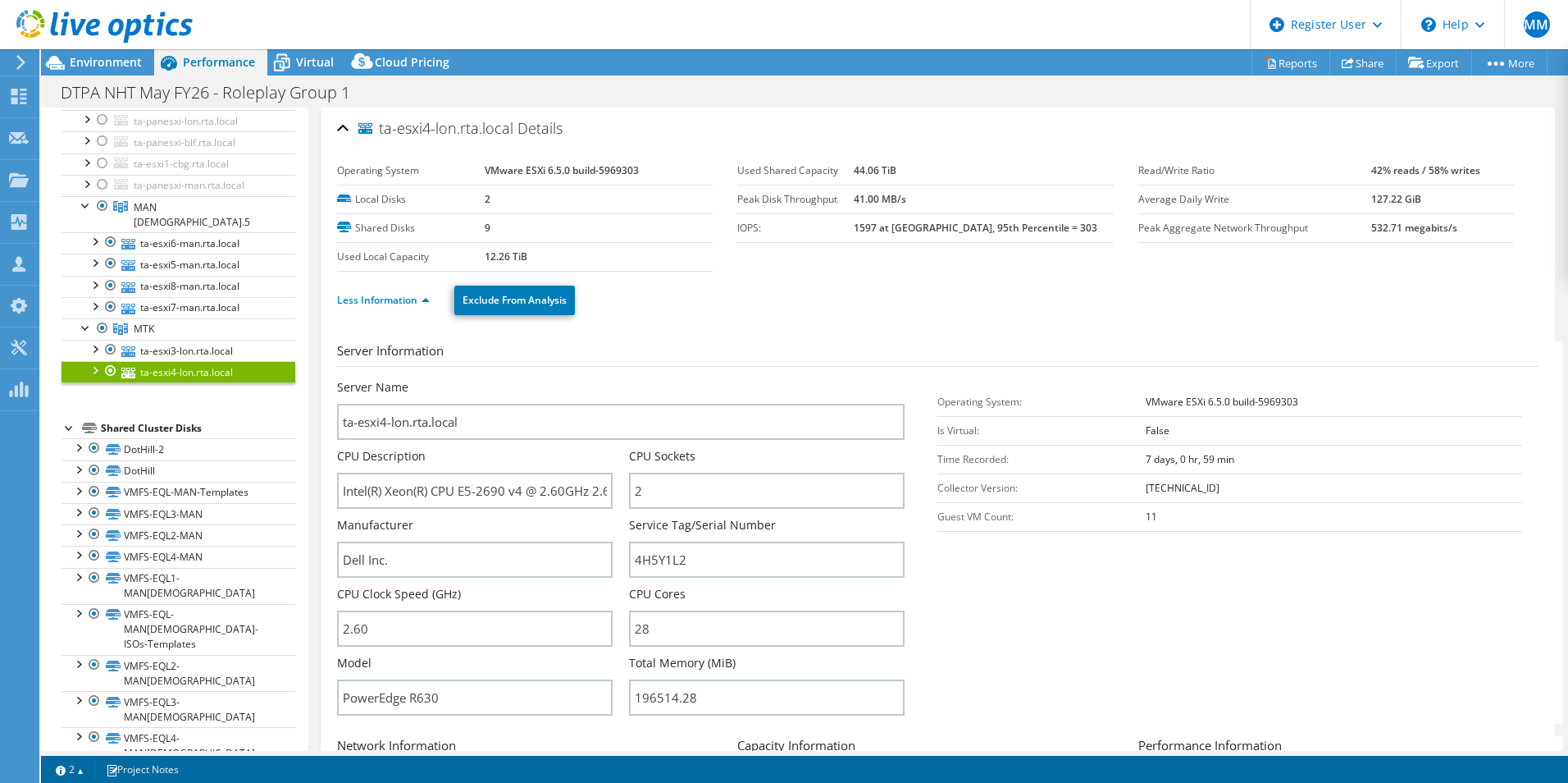
drag, startPoint x: 543, startPoint y: 253, endPoint x: 466, endPoint y: 255, distance: 77.0
click at [466, 255] on tr "Used Local Capacity 12.26 TiB" at bounding box center [525, 257] width 376 height 29
click at [844, 281] on ul "Less Information Exclude From Analysis" at bounding box center [938, 298] width 1202 height 34
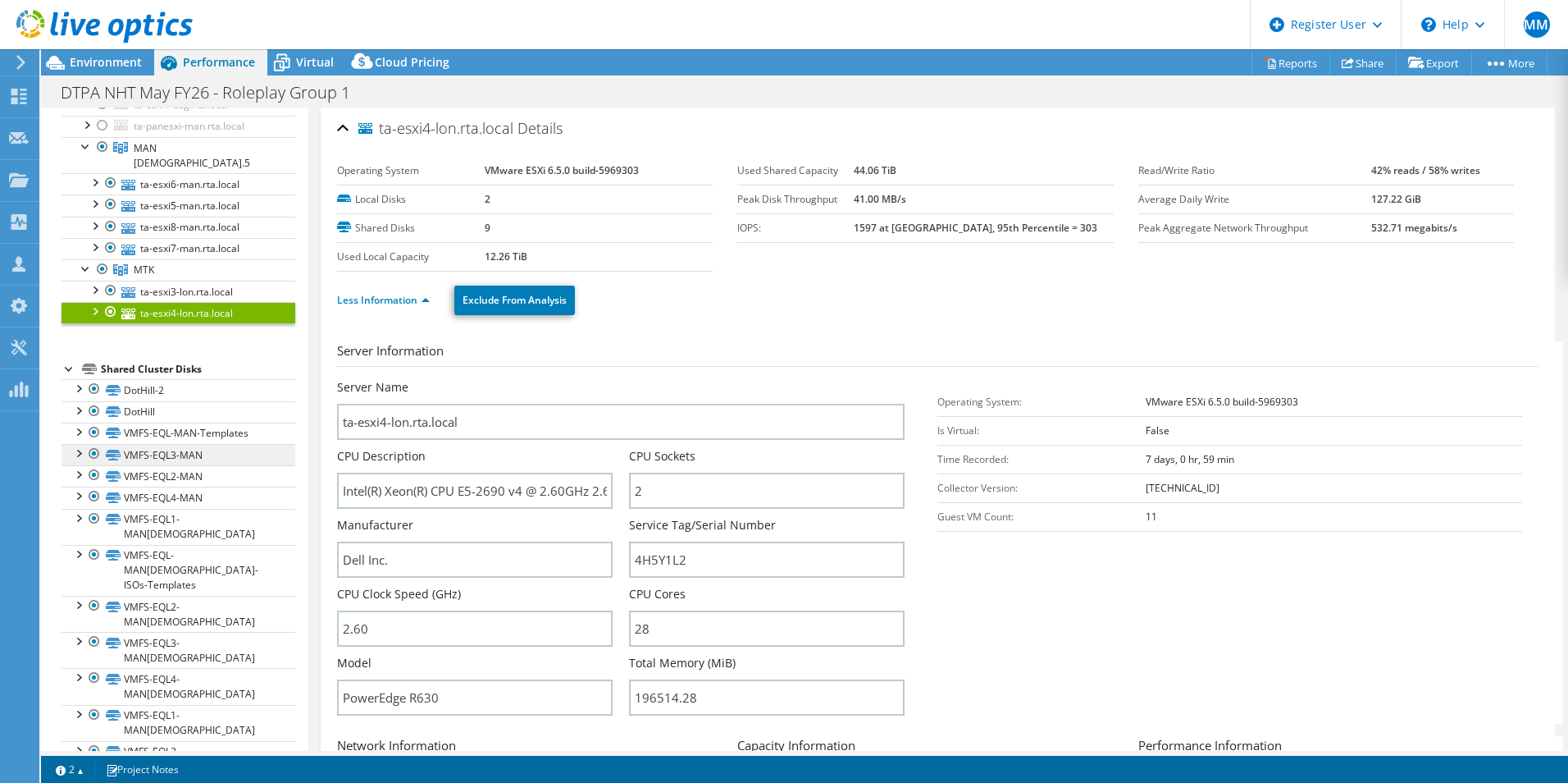
scroll to position [329, 0]
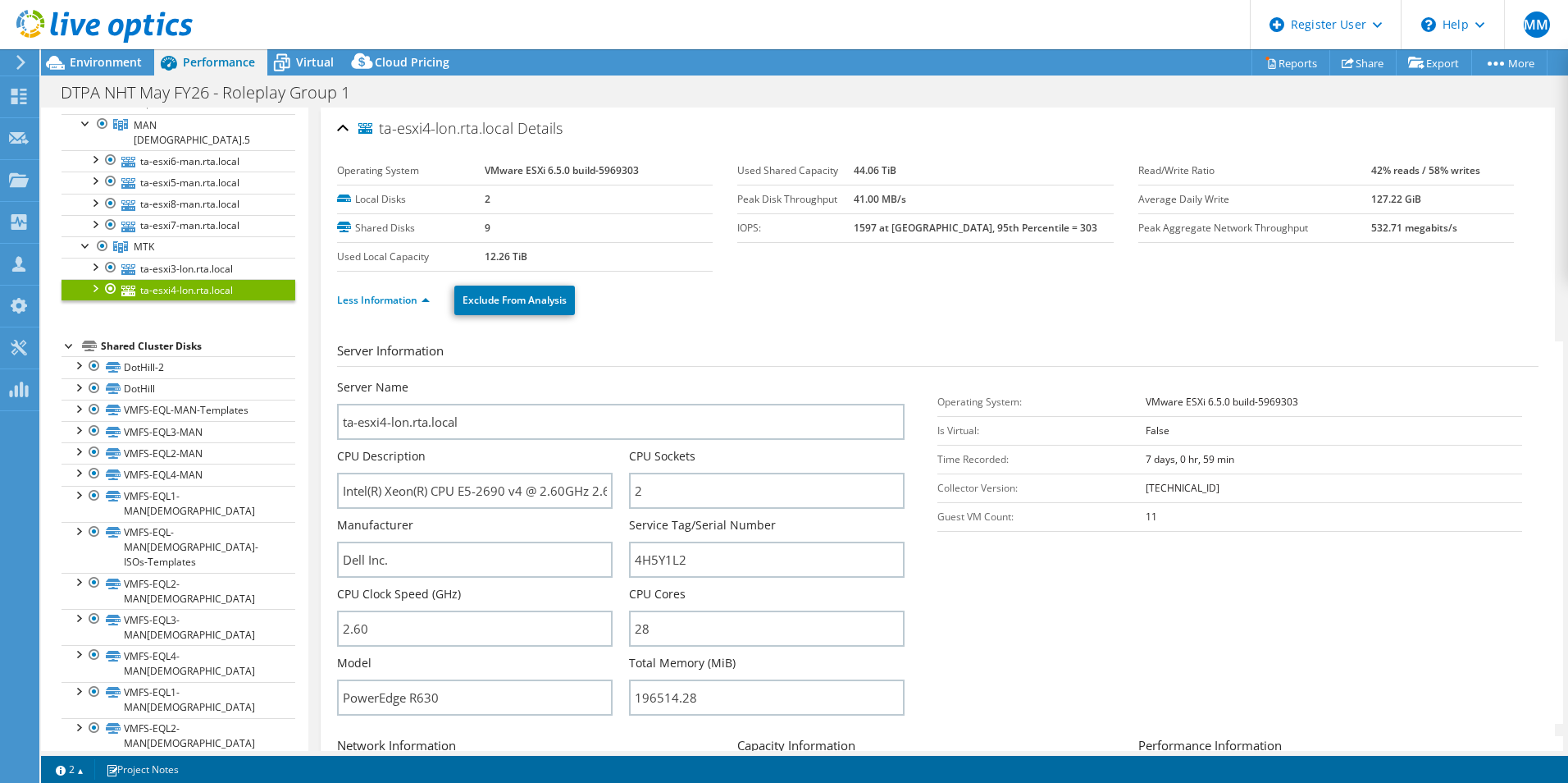
click at [1000, 309] on ul "Less Information Exclude From Analysis" at bounding box center [938, 298] width 1202 height 34
click at [959, 322] on div "Less Information Exclude From Analysis" at bounding box center [938, 299] width 1202 height 57
click at [486, 259] on b "12.26 TiB" at bounding box center [506, 256] width 43 height 14
drag, startPoint x: 487, startPoint y: 259, endPoint x: 918, endPoint y: 272, distance: 431.2
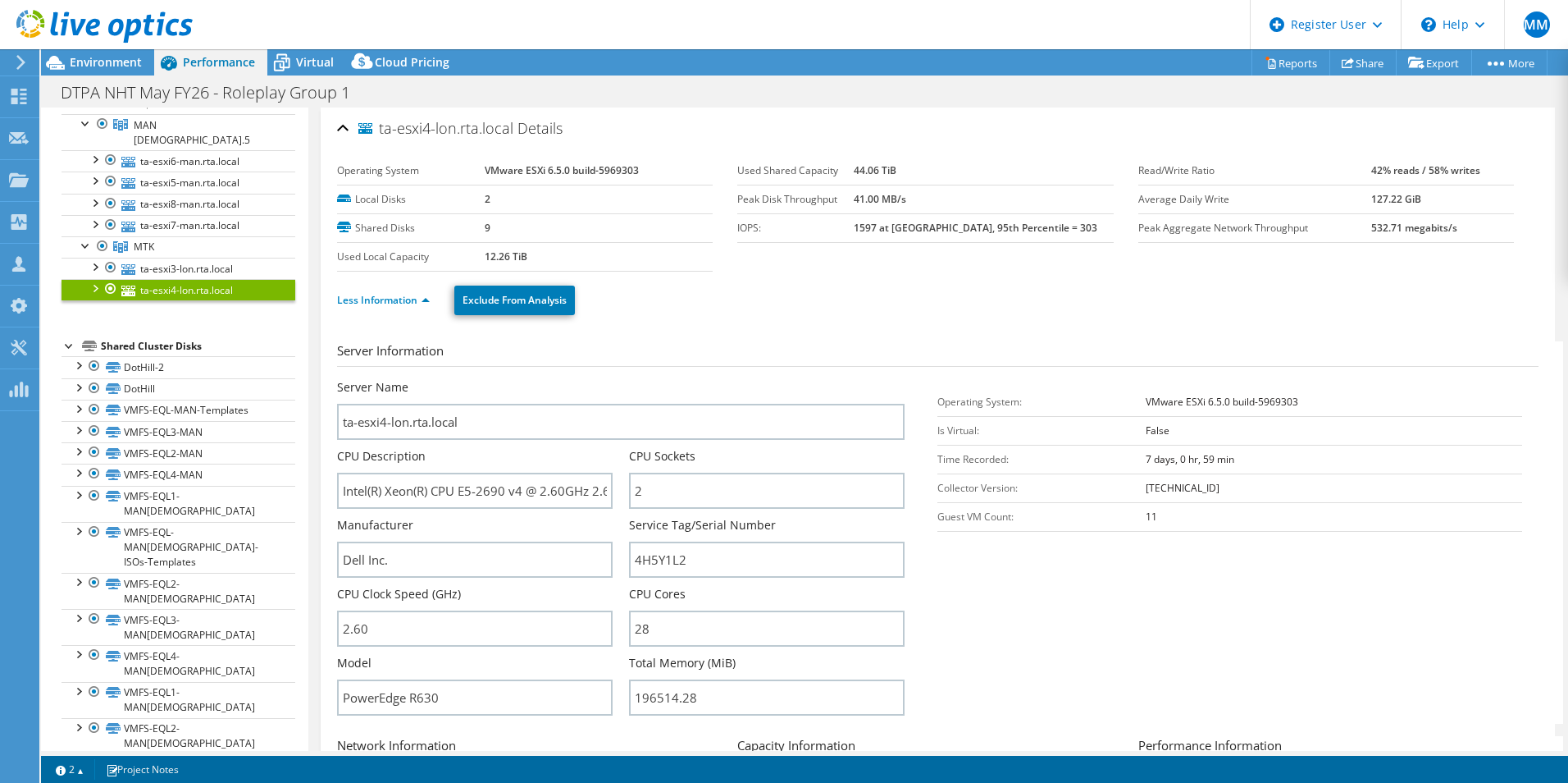
click at [918, 272] on div "Less Information Exclude From Analysis" at bounding box center [938, 299] width 1202 height 57
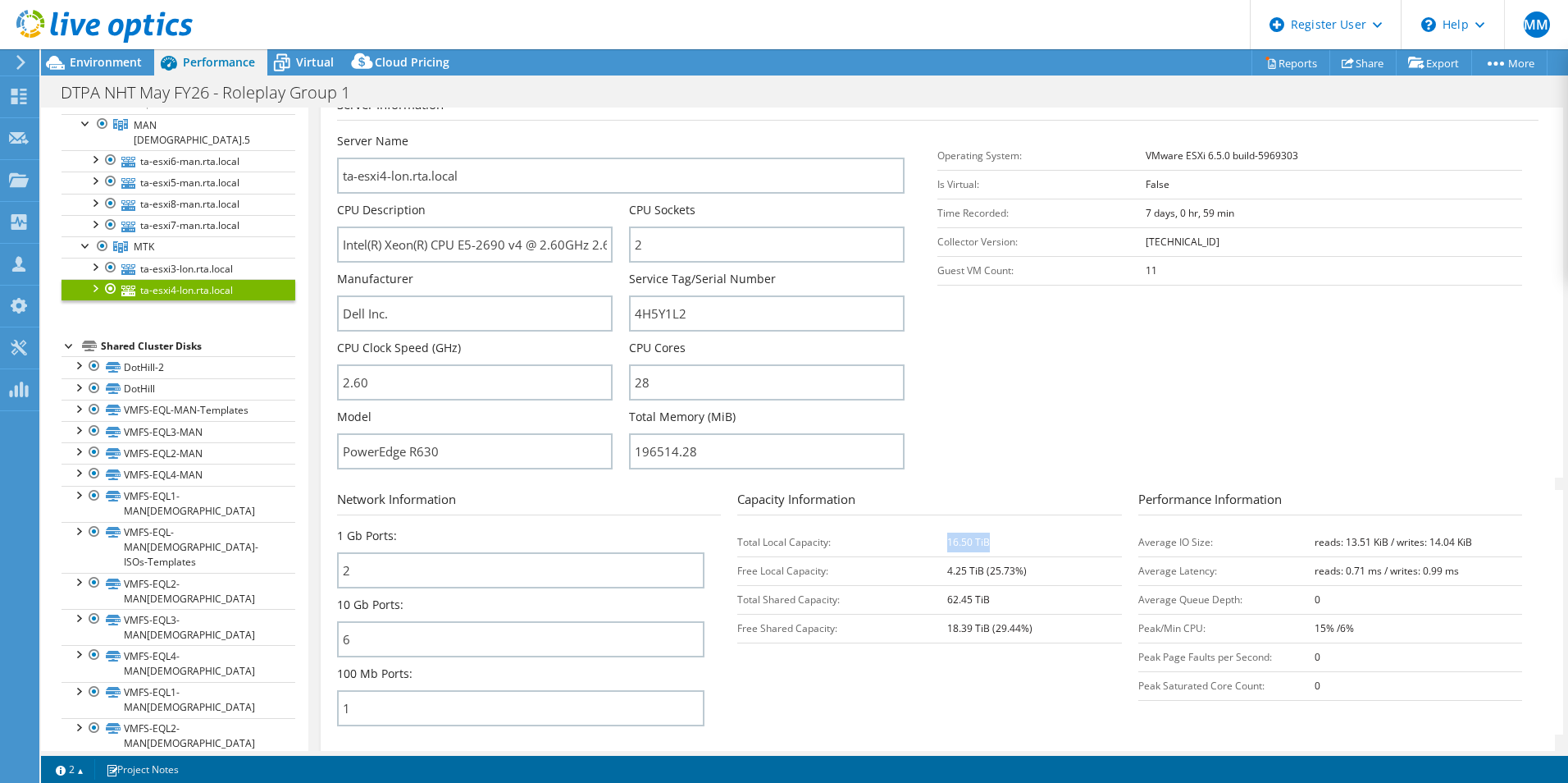
drag, startPoint x: 964, startPoint y: 540, endPoint x: 998, endPoint y: 546, distance: 34.5
click at [998, 546] on td "16.50 TiB" at bounding box center [1034, 542] width 174 height 29
drag, startPoint x: 998, startPoint y: 546, endPoint x: 941, endPoint y: 543, distance: 57.1
click at [947, 543] on b "16.50 TiB" at bounding box center [968, 542] width 43 height 14
drag, startPoint x: 757, startPoint y: 542, endPoint x: 868, endPoint y: 547, distance: 111.1
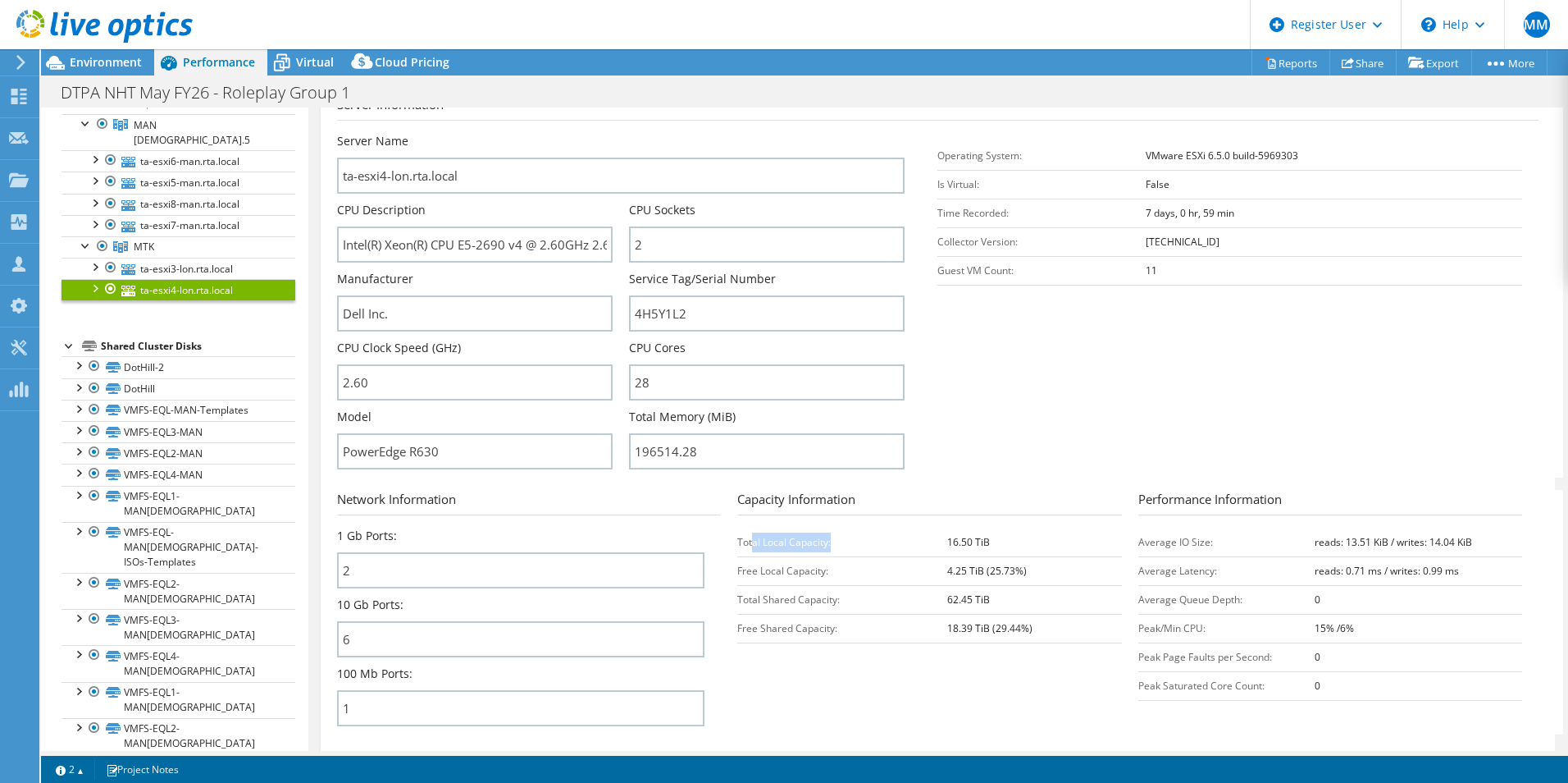
click at [864, 547] on td "Total Local Capacity:" at bounding box center [842, 542] width 210 height 29
drag, startPoint x: 868, startPoint y: 547, endPoint x: 944, endPoint y: 576, distance: 81.3
click at [947, 576] on b "4.25 TiB (25.73%)" at bounding box center [987, 571] width 79 height 14
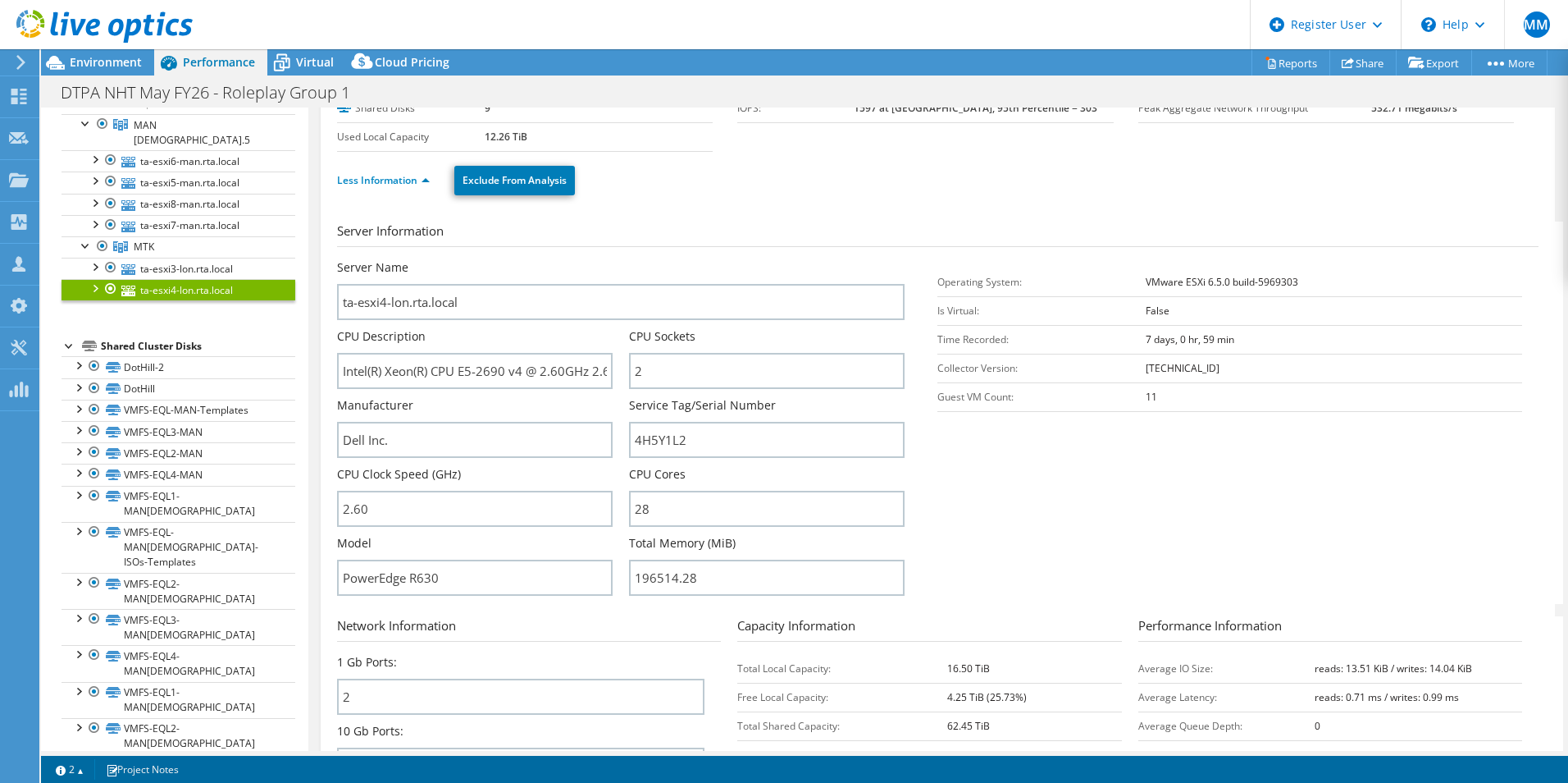
scroll to position [82, 0]
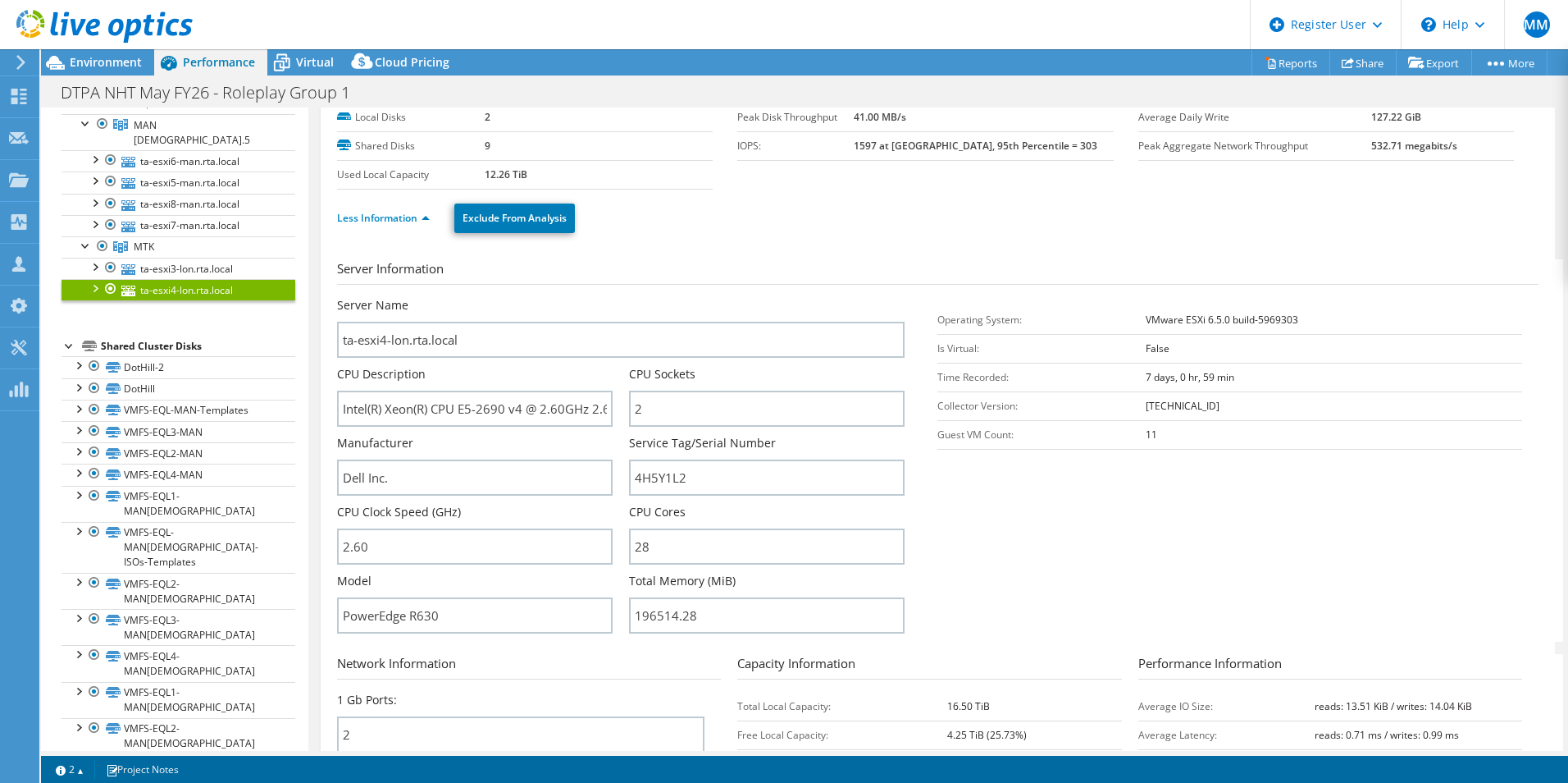
drag, startPoint x: 480, startPoint y: 173, endPoint x: 531, endPoint y: 174, distance: 51.0
click at [531, 174] on tr "Used Local Capacity 12.26 TiB" at bounding box center [525, 174] width 376 height 29
click at [843, 239] on div "Less Information Exclude From Analysis" at bounding box center [938, 218] width 1202 height 57
drag, startPoint x: 479, startPoint y: 181, endPoint x: 510, endPoint y: 174, distance: 31.8
click at [510, 174] on tr "Used Local Capacity 12.26 TiB" at bounding box center [525, 174] width 376 height 29
